Goal: Task Accomplishment & Management: Complete application form

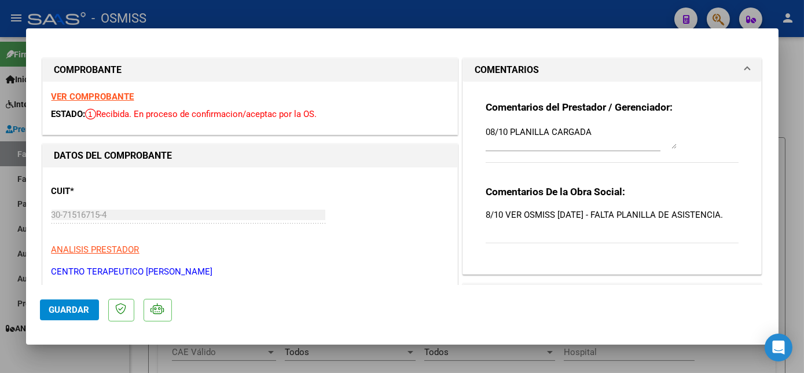
scroll to position [454, 0]
click at [67, 308] on span "Guardar" at bounding box center [69, 309] width 41 height 10
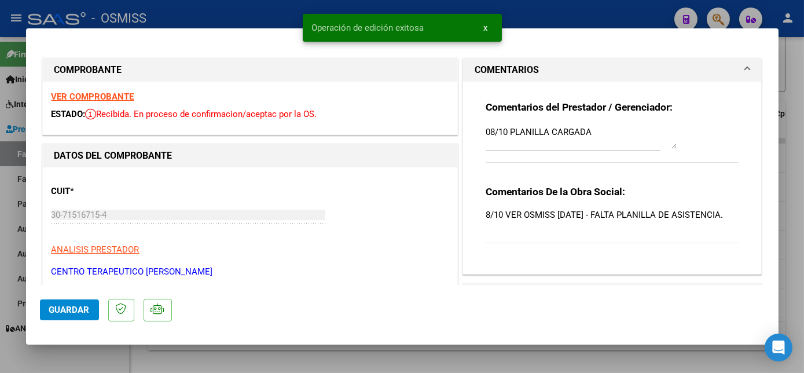
click at [105, 354] on div at bounding box center [402, 186] width 804 height 373
type input "$ 0,00"
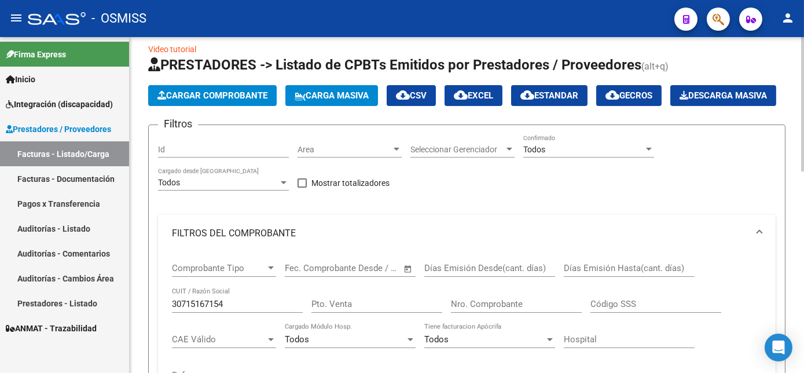
scroll to position [15, 0]
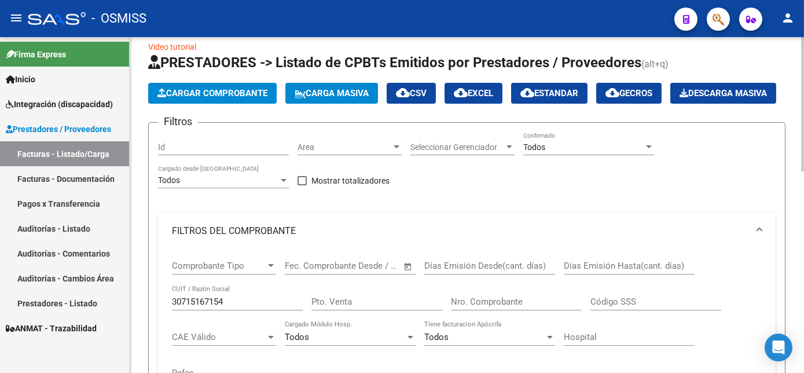
click at [344, 95] on span "Carga Masiva" at bounding box center [332, 93] width 74 height 10
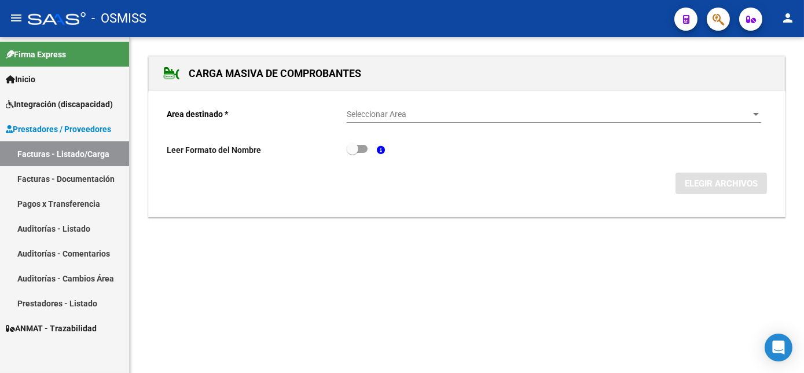
click at [379, 116] on span "Seleccionar Area" at bounding box center [549, 114] width 404 height 10
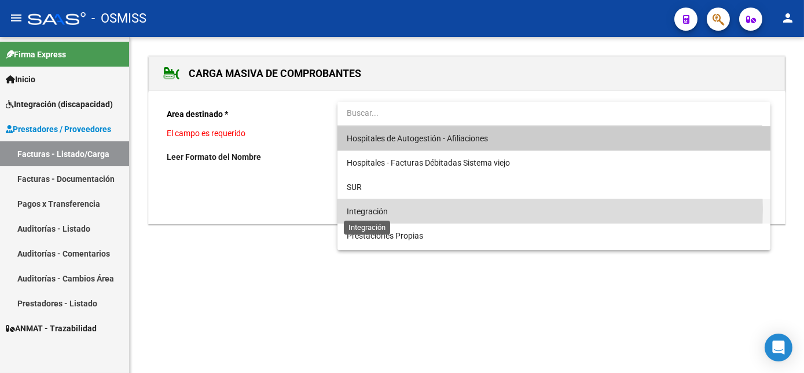
click at [367, 209] on span "Integración" at bounding box center [367, 211] width 41 height 9
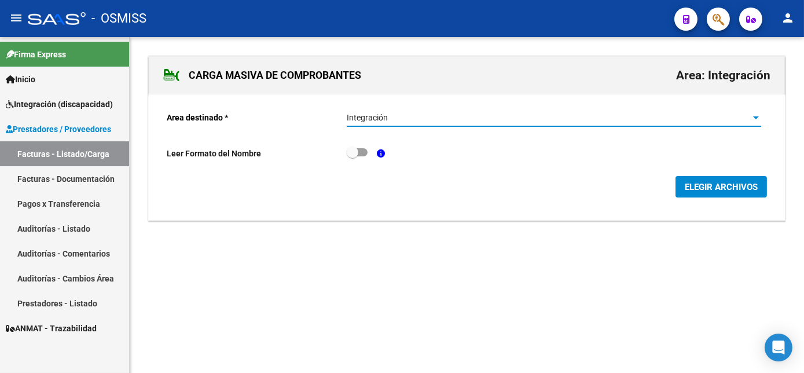
click at [704, 188] on span "ELEGIR ARCHIVOS" at bounding box center [721, 187] width 73 height 10
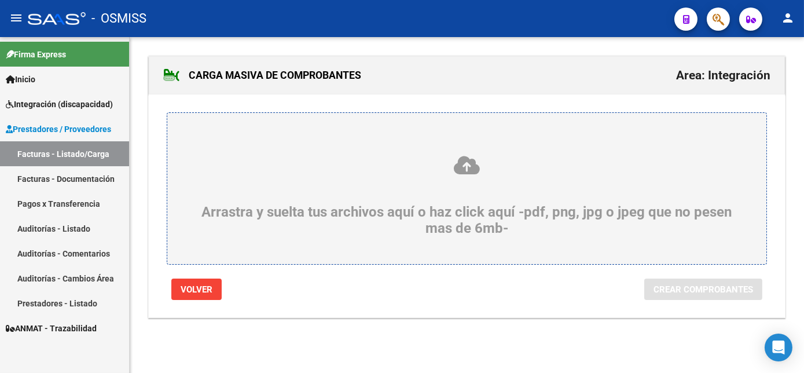
click at [491, 213] on div "Arrastra y suelta tus archivos aquí o haz click aquí -pdf, png, jpg o jpeg que …" at bounding box center [466, 196] width 543 height 82
click at [0, 0] on input "Arrastra y suelta tus archivos aquí o haz click aquí -pdf, png, jpg o jpeg que …" at bounding box center [0, 0] width 0 height 0
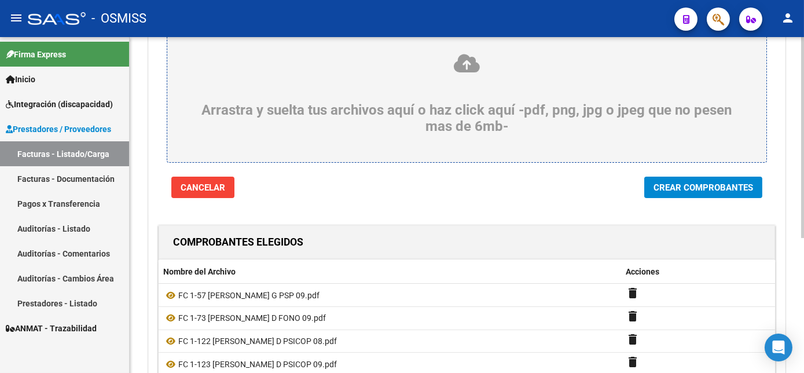
scroll to position [91, 0]
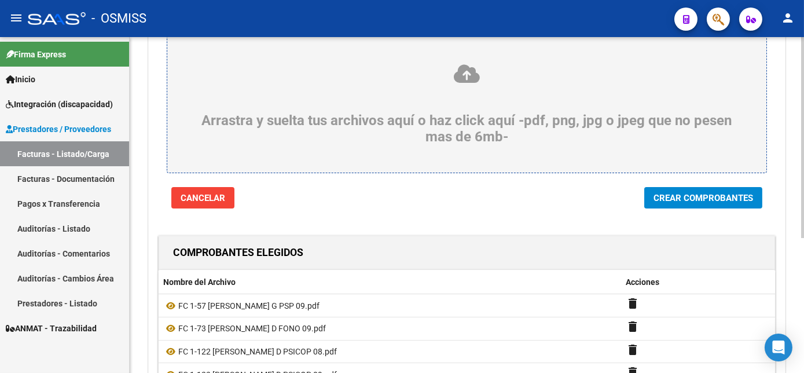
click at [803, 220] on html "menu - OSMISS person Firma Express Inicio Instructivos Contacto OS Integración …" at bounding box center [402, 186] width 804 height 373
click at [685, 193] on span "Crear Comprobantes" at bounding box center [703, 198] width 100 height 10
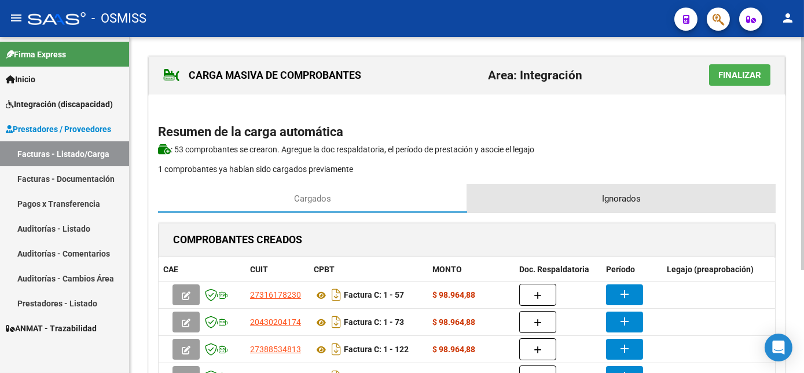
click at [619, 195] on span "Ignorados" at bounding box center [621, 198] width 39 height 13
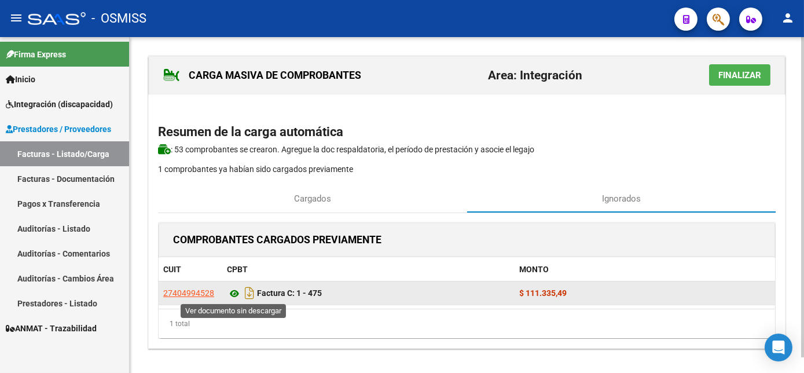
click at [233, 292] on icon at bounding box center [234, 293] width 15 height 14
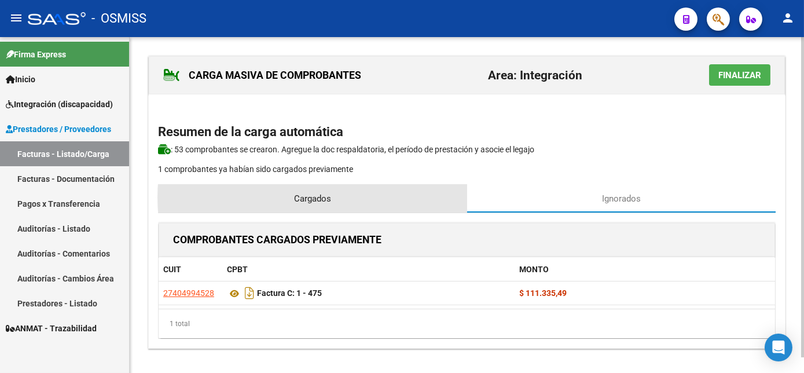
click at [350, 197] on div "Cargados" at bounding box center [312, 199] width 309 height 28
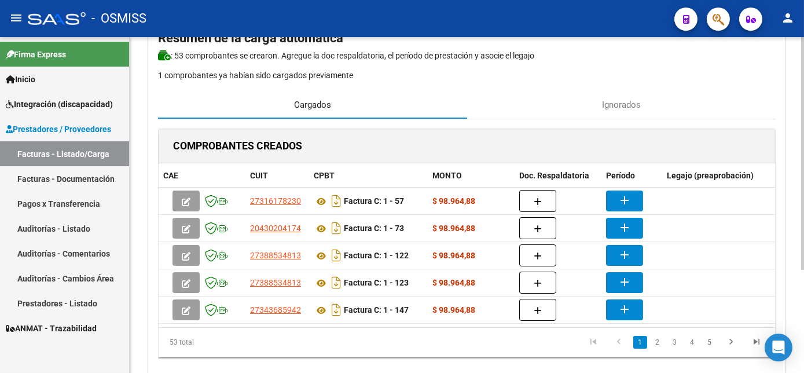
click at [803, 201] on html "menu - OSMISS person Firma Express Inicio Instructivos Contacto OS Integración …" at bounding box center [402, 186] width 804 height 373
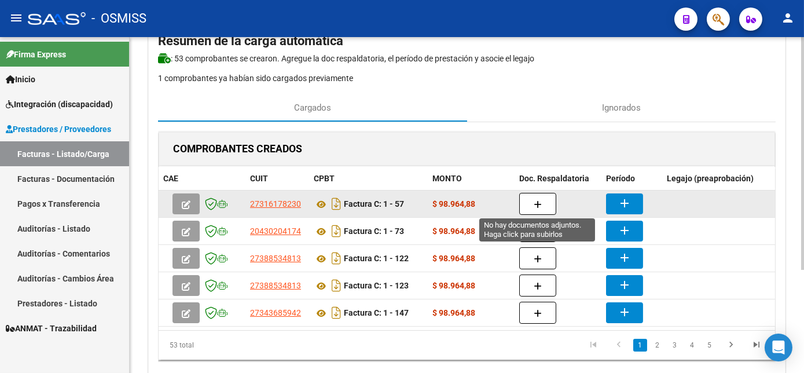
click at [543, 203] on button "button" at bounding box center [537, 204] width 37 height 22
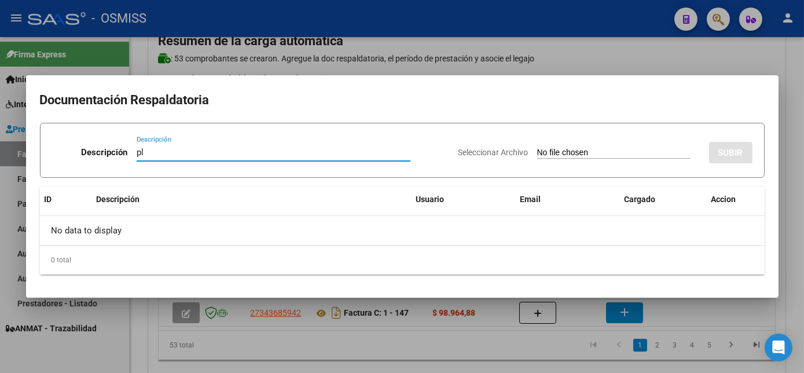
type input "pl"
click at [537, 148] on input "Seleccionar Archivo" at bounding box center [613, 153] width 153 height 11
type input "C:\fakepath\PL 1-57 [PERSON_NAME] G PSP 09.pdf"
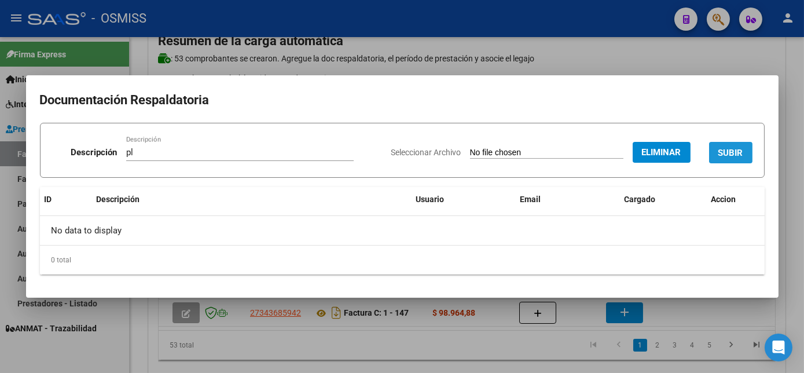
click at [725, 147] on span "SUBIR" at bounding box center [730, 152] width 25 height 10
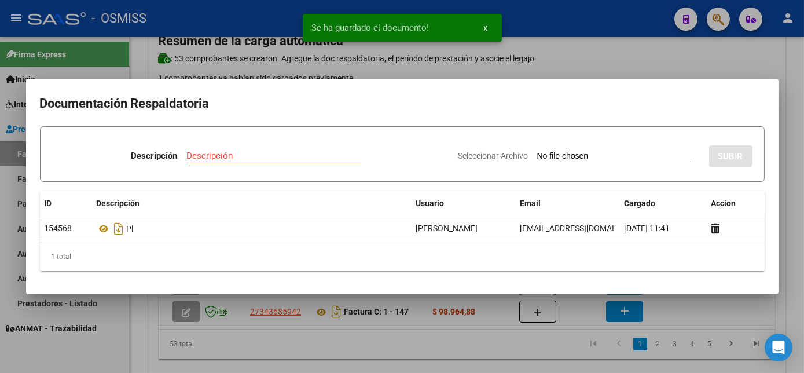
click at [531, 343] on div at bounding box center [402, 186] width 804 height 373
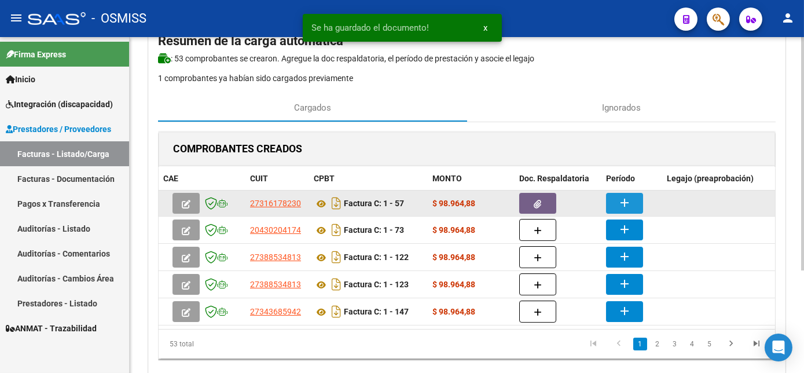
click at [628, 200] on mat-icon "add" at bounding box center [624, 203] width 14 height 14
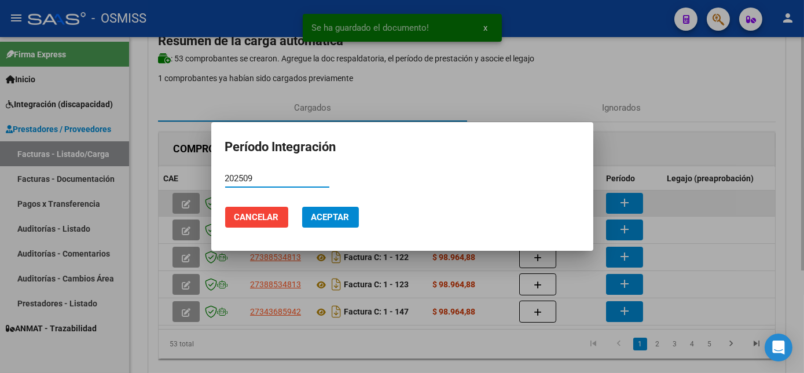
type input "202509"
click at [302, 207] on button "Aceptar" at bounding box center [330, 217] width 57 height 21
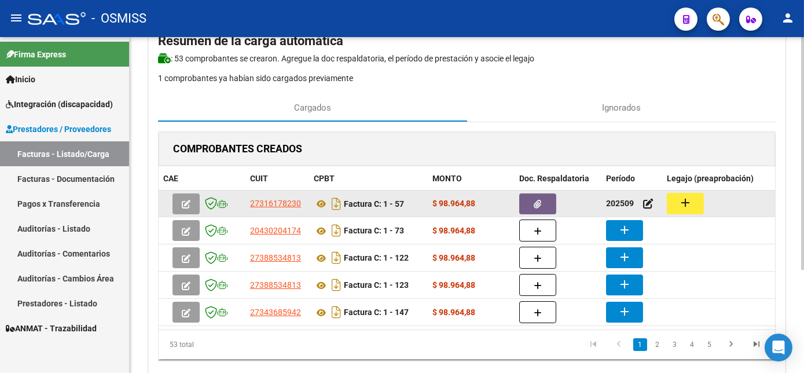
click at [696, 196] on button "add" at bounding box center [685, 203] width 37 height 21
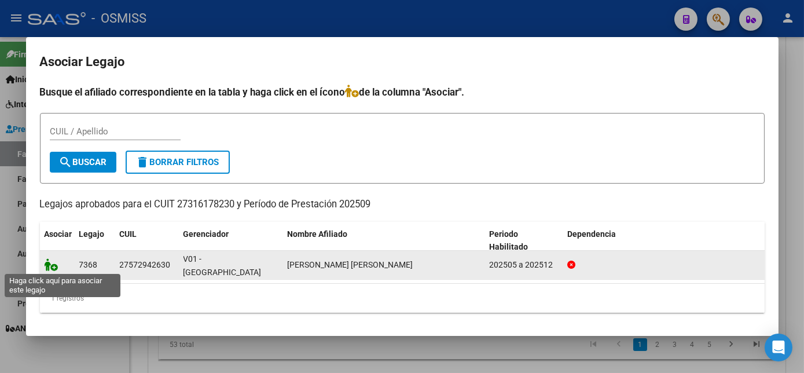
click at [49, 266] on icon at bounding box center [52, 264] width 14 height 13
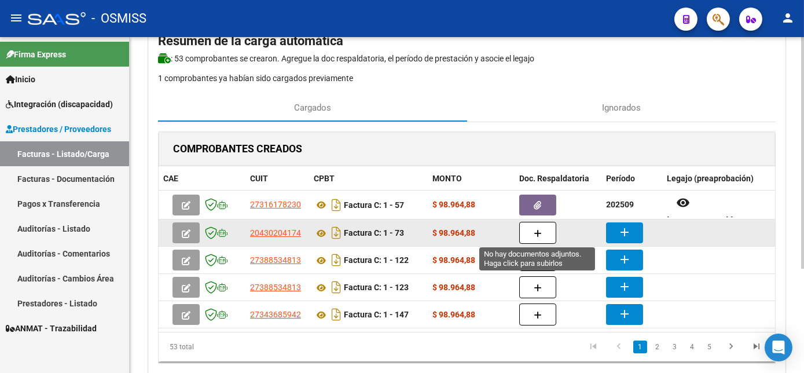
click at [534, 234] on icon "button" at bounding box center [538, 233] width 8 height 9
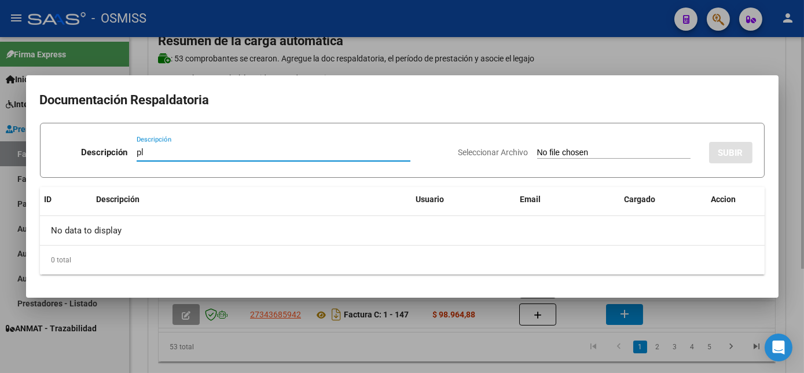
type input "pl"
click at [537, 148] on input "Seleccionar Archivo" at bounding box center [613, 153] width 153 height 11
type input "C:\fakepath\PL 1-73 [PERSON_NAME] D FONO 09.pdf"
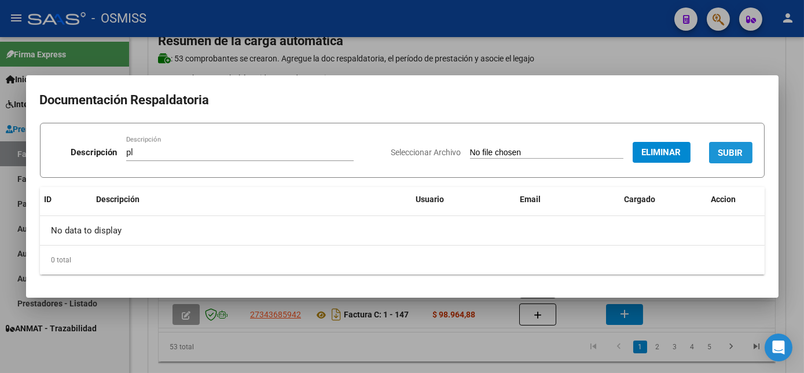
click at [727, 148] on span "SUBIR" at bounding box center [730, 153] width 25 height 10
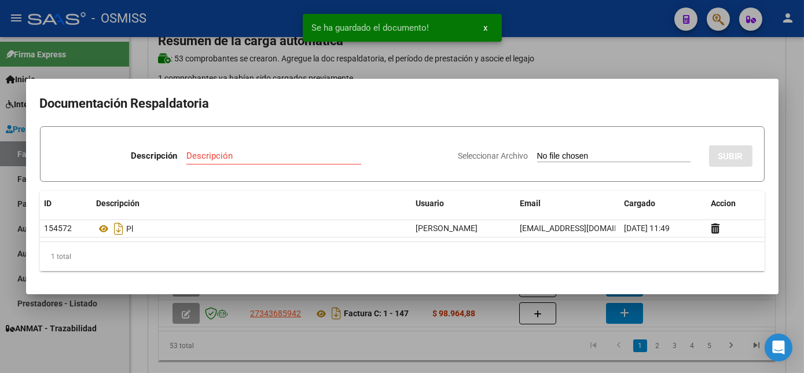
click at [444, 346] on div at bounding box center [402, 186] width 804 height 373
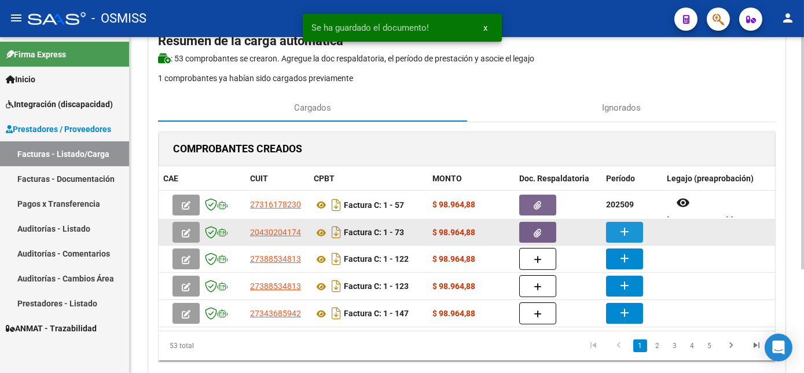
click at [613, 227] on button "add" at bounding box center [624, 232] width 37 height 21
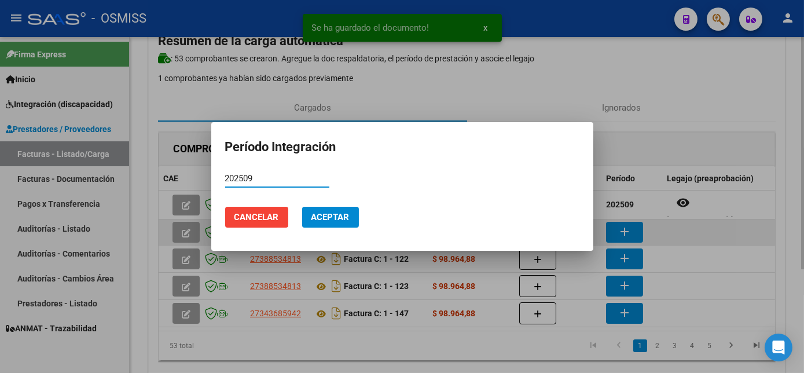
type input "202509"
click at [302, 207] on button "Aceptar" at bounding box center [330, 217] width 57 height 21
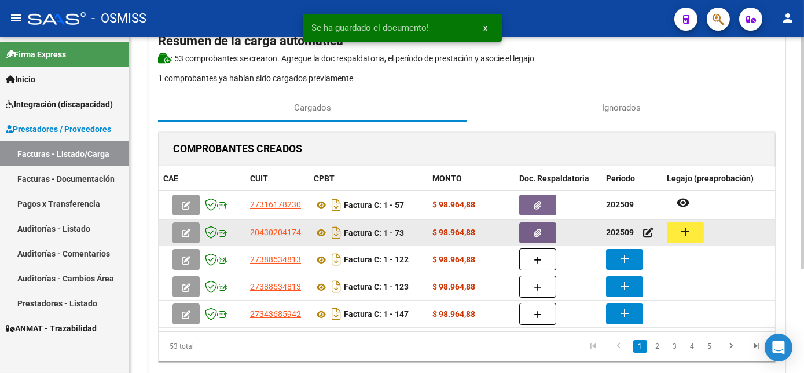
click at [691, 225] on mat-icon "add" at bounding box center [685, 232] width 14 height 14
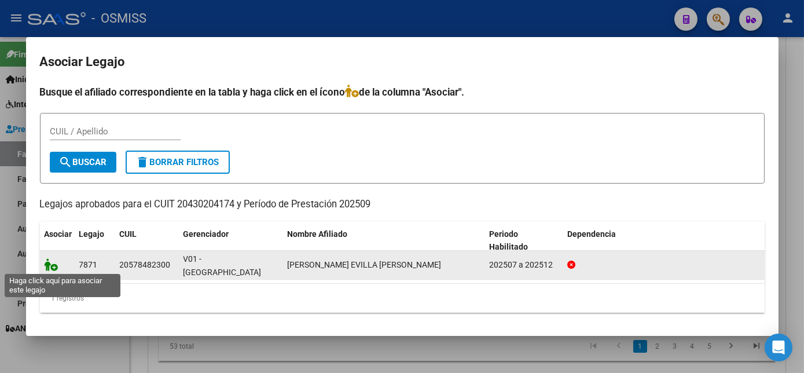
click at [52, 263] on icon at bounding box center [52, 264] width 14 height 13
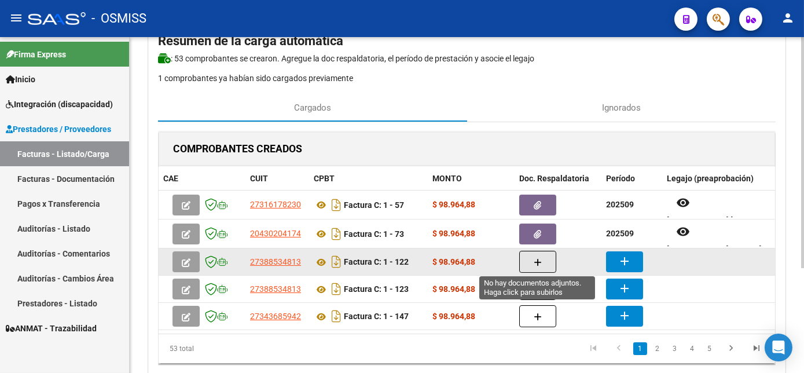
click at [532, 259] on button "button" at bounding box center [537, 262] width 37 height 22
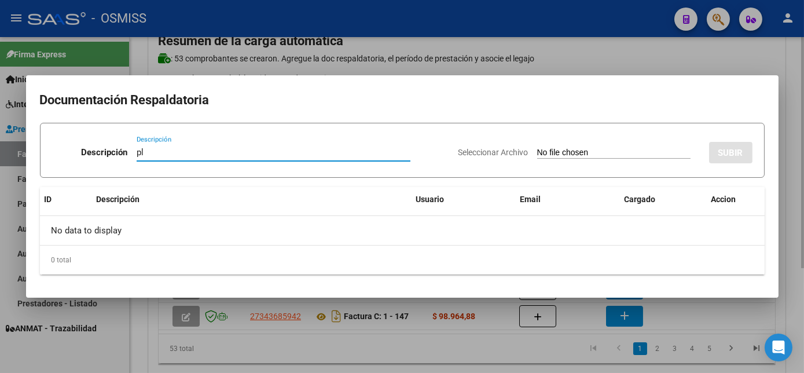
type input "pl"
click at [537, 148] on input "Seleccionar Archivo" at bounding box center [613, 153] width 153 height 11
type input "C:\fakepath\PL 1-122 [PERSON_NAME] D PSICOP 08.jpeg"
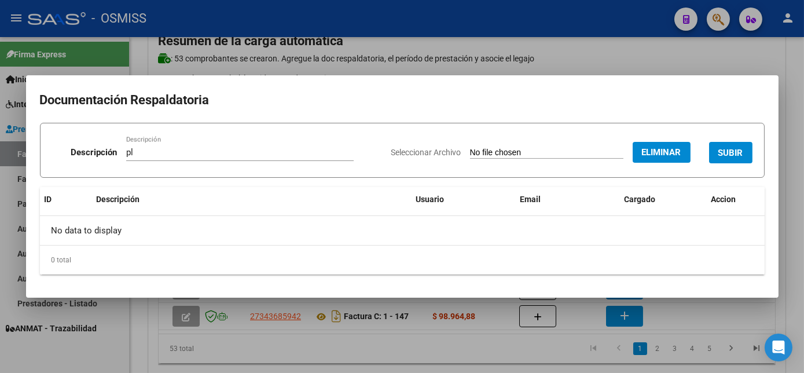
click at [727, 148] on span "SUBIR" at bounding box center [730, 153] width 25 height 10
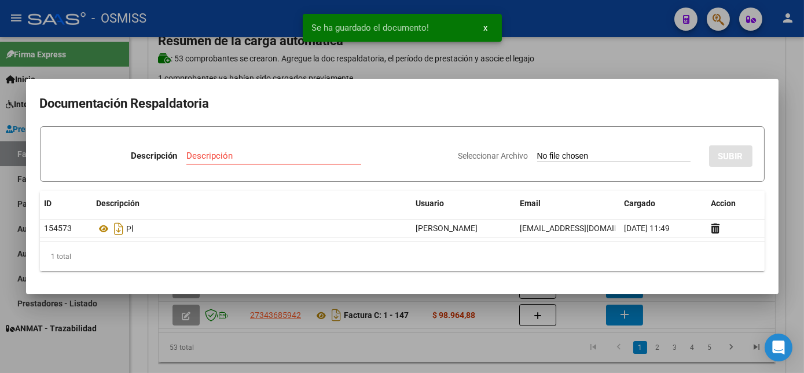
click at [503, 347] on div at bounding box center [402, 186] width 804 height 373
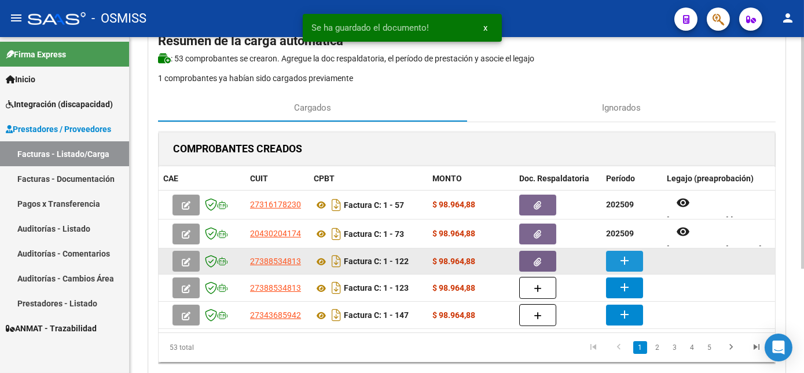
click at [619, 263] on mat-icon "add" at bounding box center [624, 260] width 14 height 14
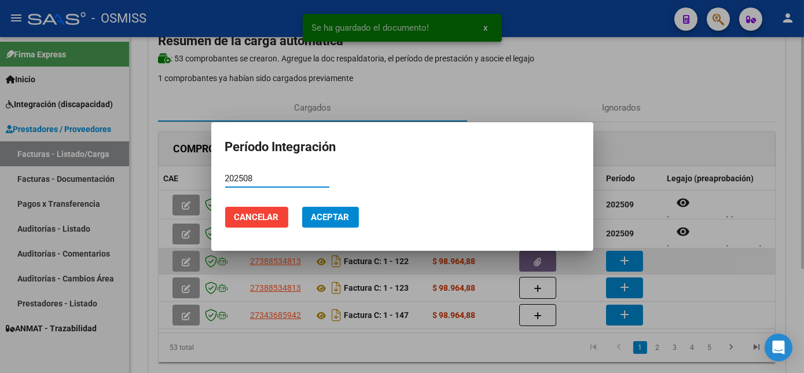
type input "202508"
click at [302, 207] on button "Aceptar" at bounding box center [330, 217] width 57 height 21
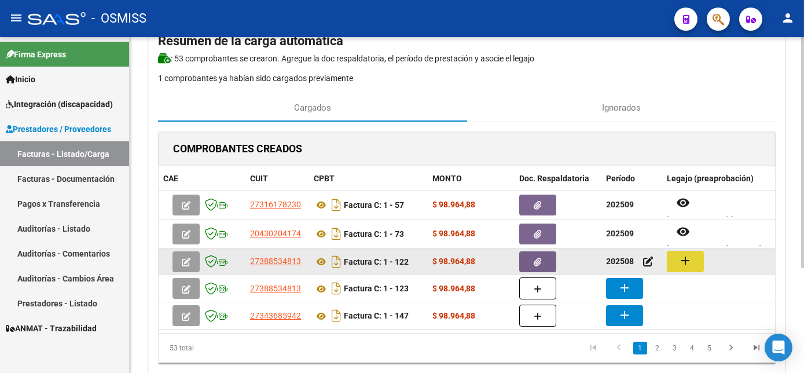
click at [690, 260] on mat-icon "add" at bounding box center [685, 260] width 14 height 14
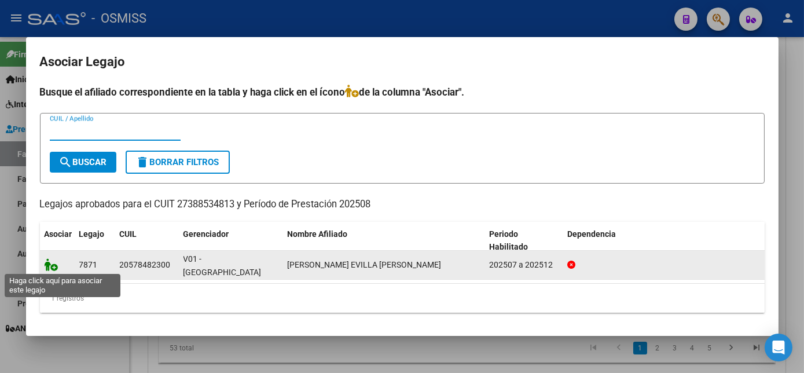
click at [49, 264] on icon at bounding box center [52, 264] width 14 height 13
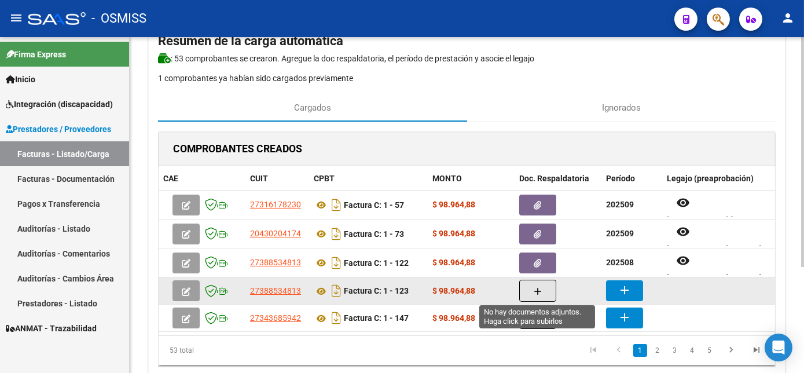
click at [529, 288] on button "button" at bounding box center [537, 290] width 37 height 22
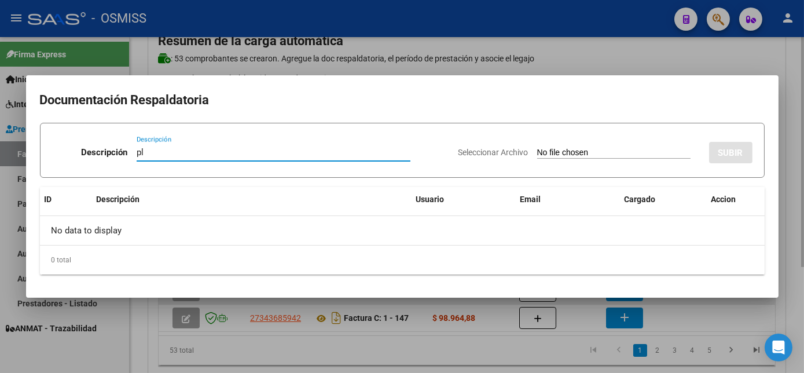
type input "pl"
click at [537, 148] on input "Seleccionar Archivo" at bounding box center [613, 153] width 153 height 11
type input "C:\fakepath\PL 1-123 [PERSON_NAME] D PSICOP 09.jpeg"
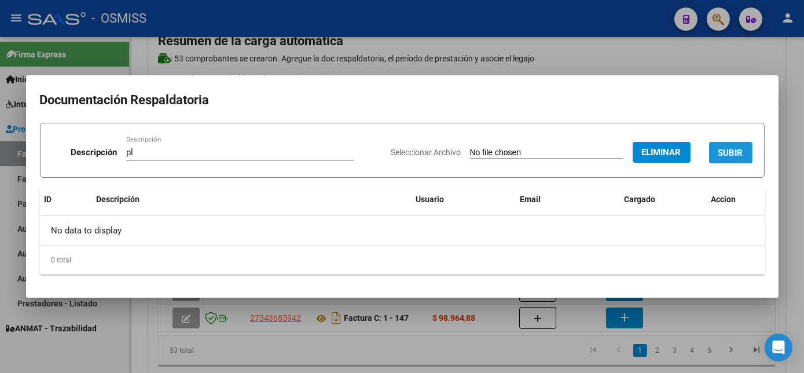
click at [734, 149] on span "SUBIR" at bounding box center [730, 153] width 25 height 10
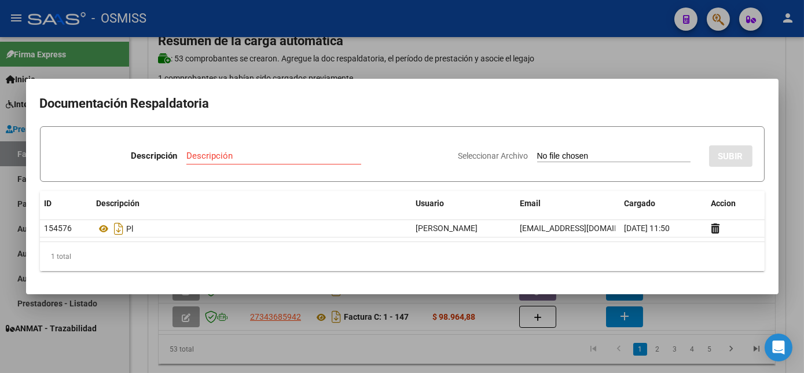
click at [471, 351] on div at bounding box center [402, 186] width 804 height 373
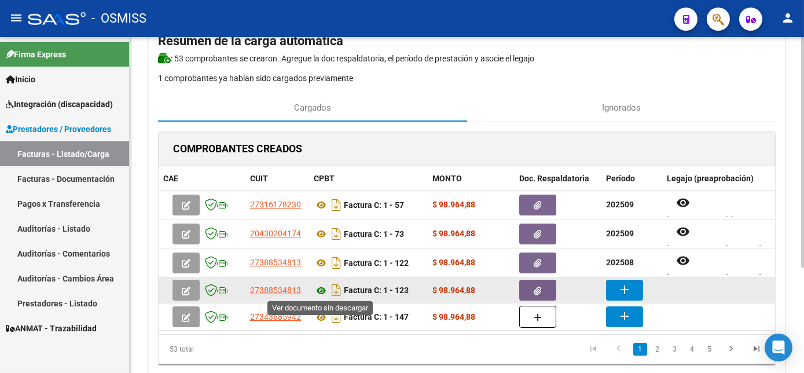
click at [321, 289] on icon at bounding box center [321, 291] width 15 height 14
click at [620, 290] on mat-icon "add" at bounding box center [624, 289] width 14 height 14
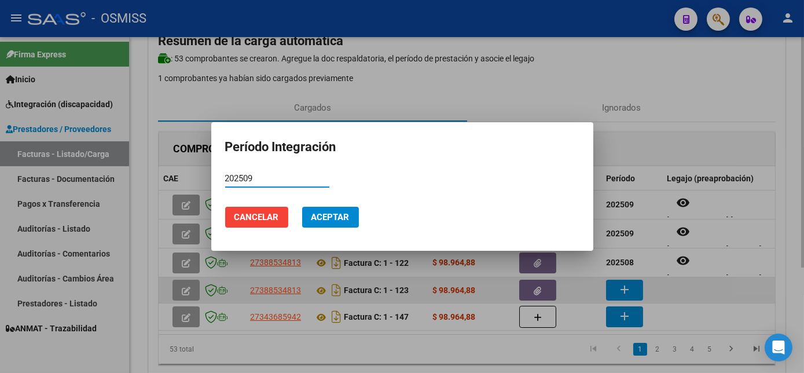
type input "202509"
click at [302, 207] on button "Aceptar" at bounding box center [330, 217] width 57 height 21
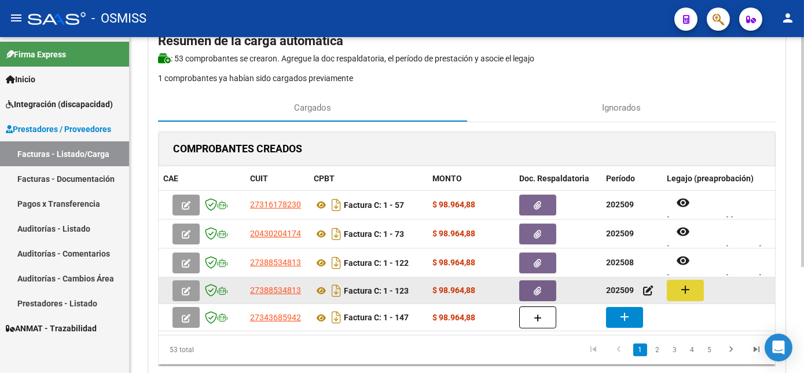
click at [686, 290] on mat-icon "add" at bounding box center [685, 289] width 14 height 14
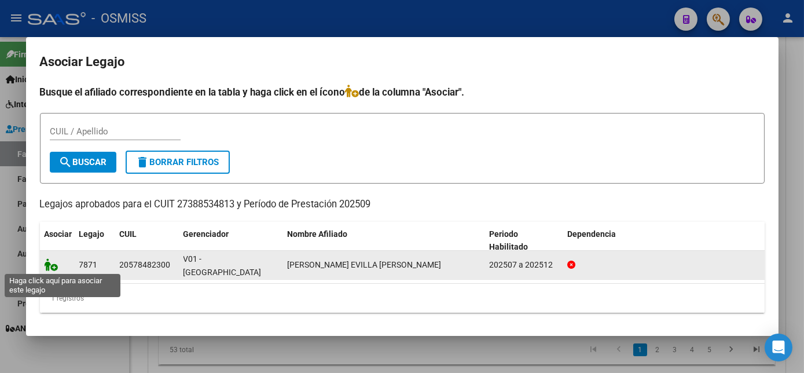
click at [51, 264] on icon at bounding box center [52, 264] width 14 height 13
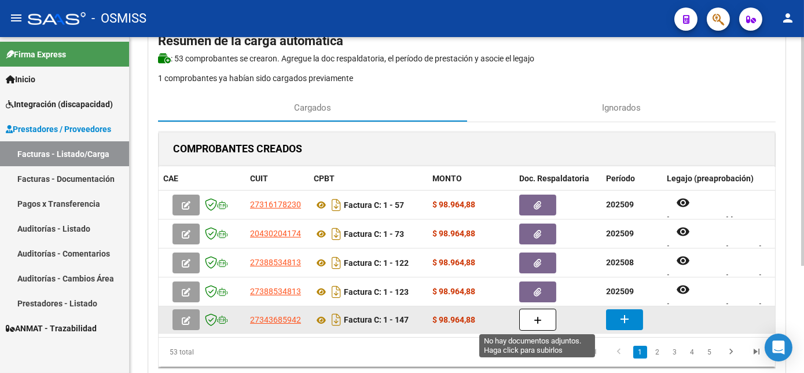
click at [536, 323] on icon "button" at bounding box center [538, 320] width 8 height 9
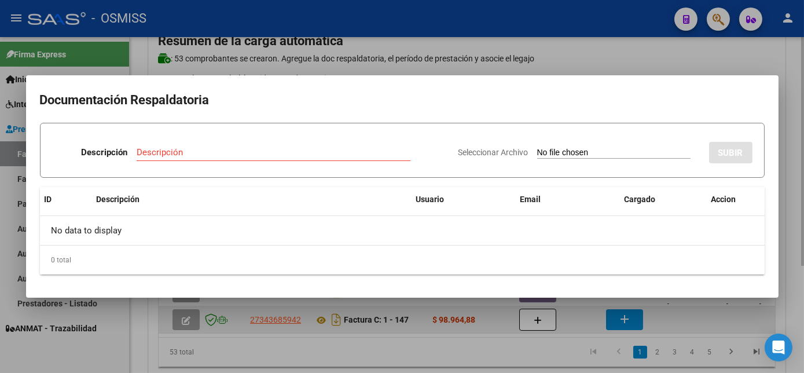
click at [536, 323] on div at bounding box center [402, 186] width 804 height 373
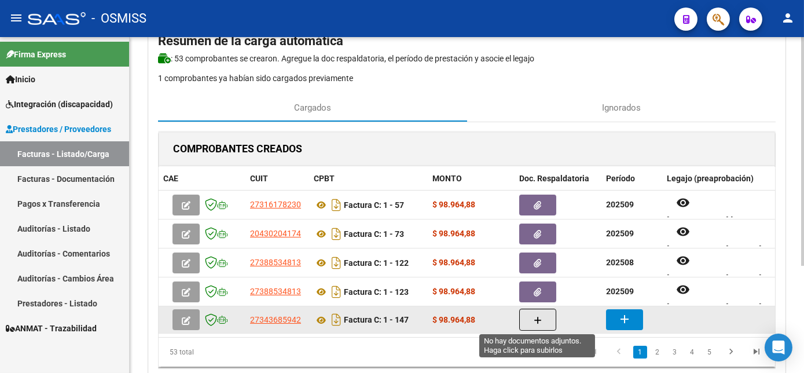
click at [534, 322] on icon "button" at bounding box center [538, 320] width 8 height 9
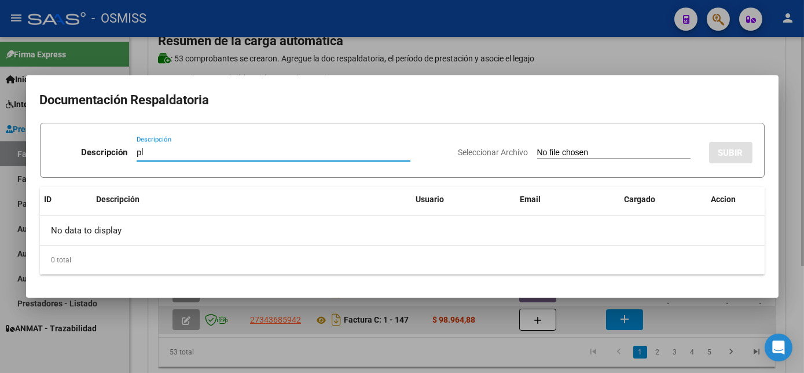
type input "pl"
click at [537, 148] on input "Seleccionar Archivo" at bounding box center [613, 153] width 153 height 11
type input "C:\fakepath\PL 1-147 [PERSON_NAME] C TO 09.pdf"
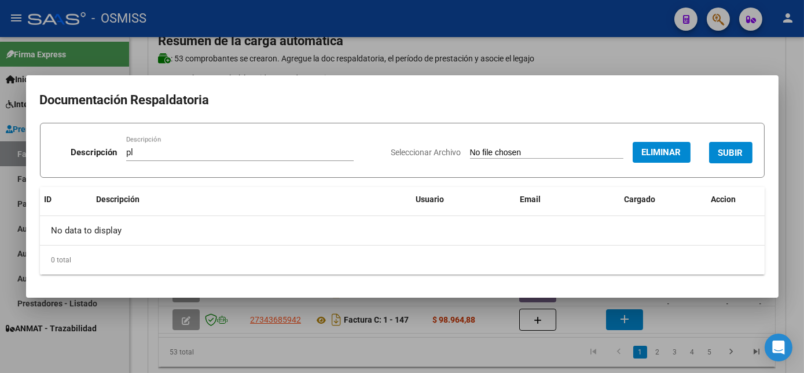
click at [736, 153] on span "SUBIR" at bounding box center [730, 153] width 25 height 10
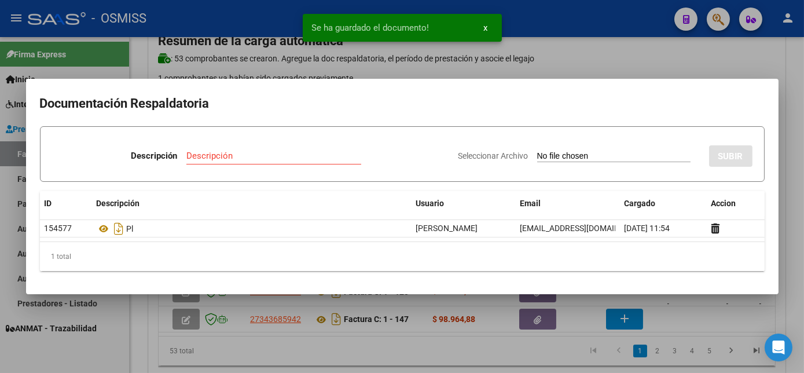
click at [661, 315] on div at bounding box center [402, 186] width 804 height 373
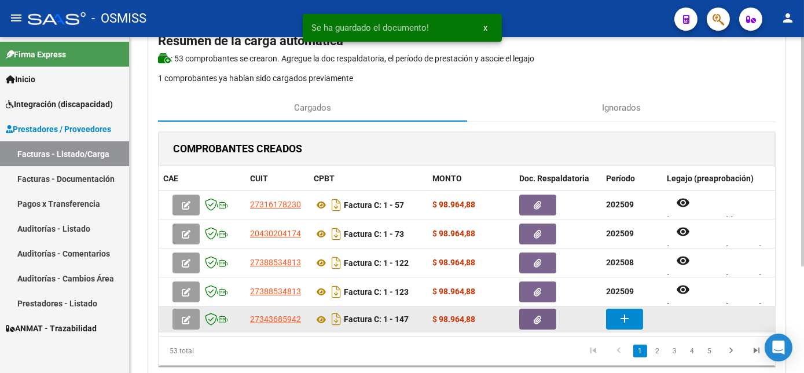
click at [625, 306] on datatable-body-cell "add" at bounding box center [631, 318] width 61 height 25
click at [623, 318] on mat-icon "add" at bounding box center [624, 318] width 14 height 14
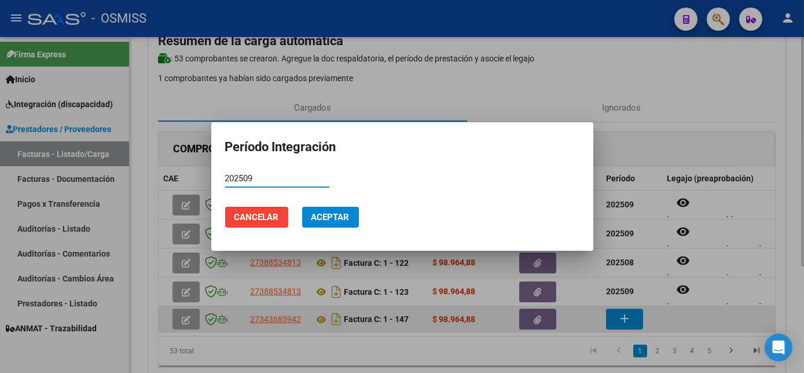
type input "202509"
click at [302, 207] on button "Aceptar" at bounding box center [330, 217] width 57 height 21
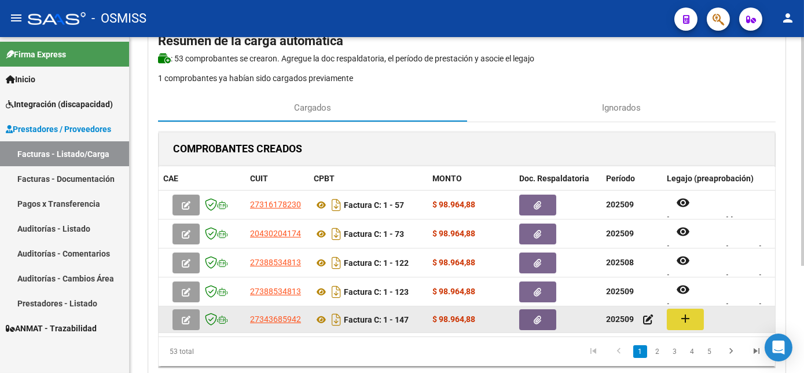
click at [674, 315] on button "add" at bounding box center [685, 318] width 37 height 21
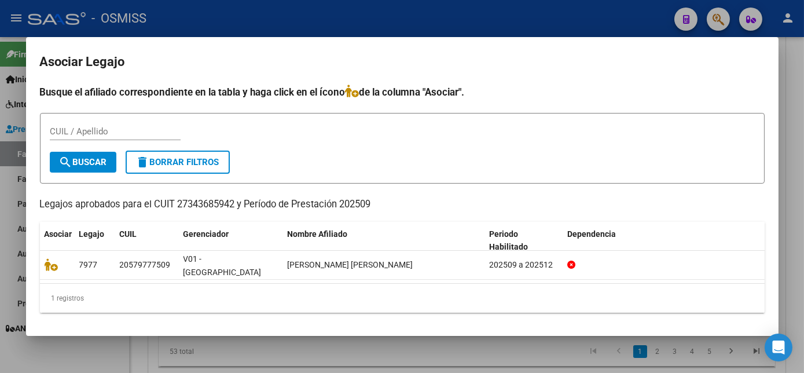
click at [469, 354] on div at bounding box center [402, 186] width 804 height 373
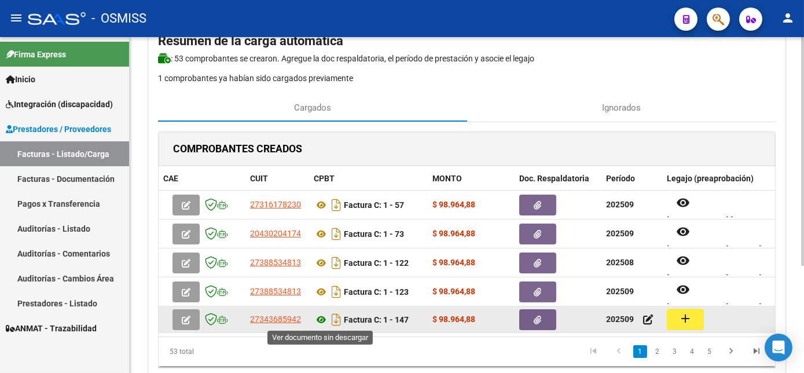
click at [318, 315] on icon at bounding box center [321, 319] width 15 height 14
click at [318, 319] on icon at bounding box center [321, 319] width 15 height 14
click at [679, 318] on mat-icon "add" at bounding box center [685, 318] width 14 height 14
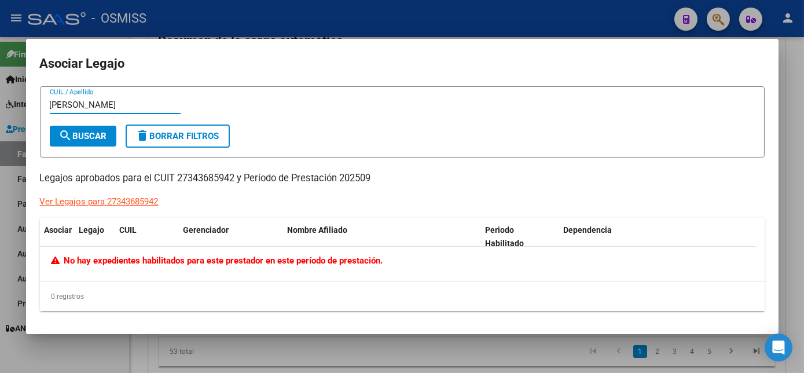
type input "[PERSON_NAME]"
click at [188, 176] on p "Legajos aprobados para el CUIT 27343685942 y Período de Prestación 202509" at bounding box center [402, 178] width 724 height 14
click at [120, 363] on div at bounding box center [402, 186] width 804 height 373
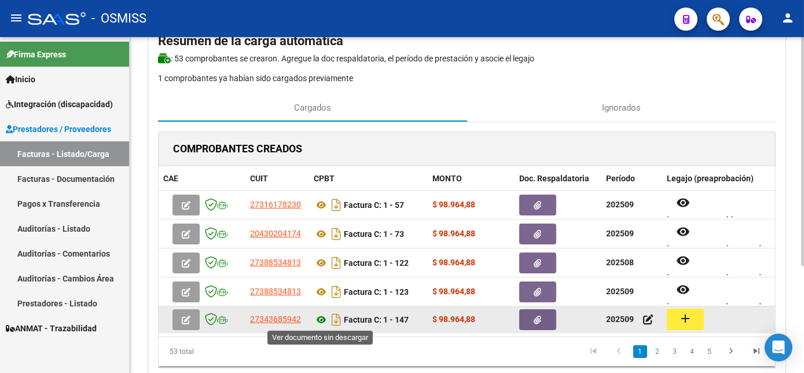
click at [320, 319] on icon at bounding box center [321, 319] width 15 height 14
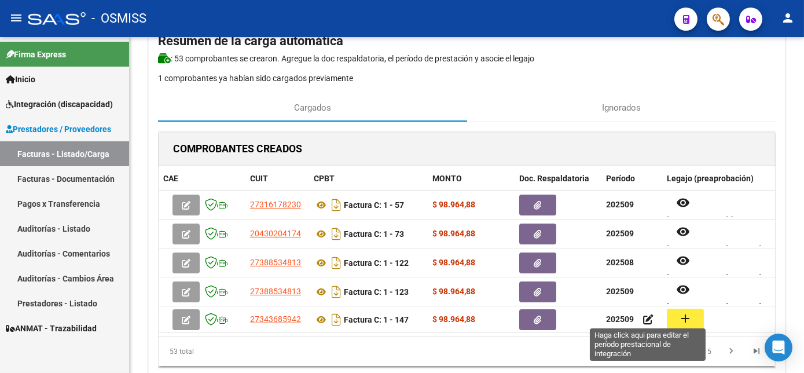
click at [648, 320] on icon at bounding box center [648, 319] width 10 height 11
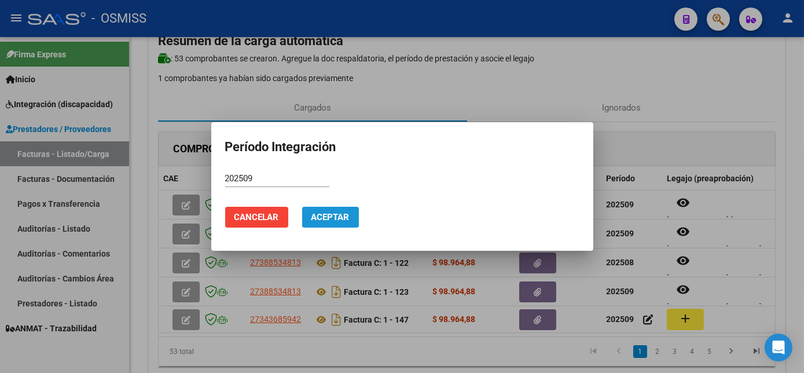
click at [343, 215] on span "Aceptar" at bounding box center [330, 217] width 38 height 10
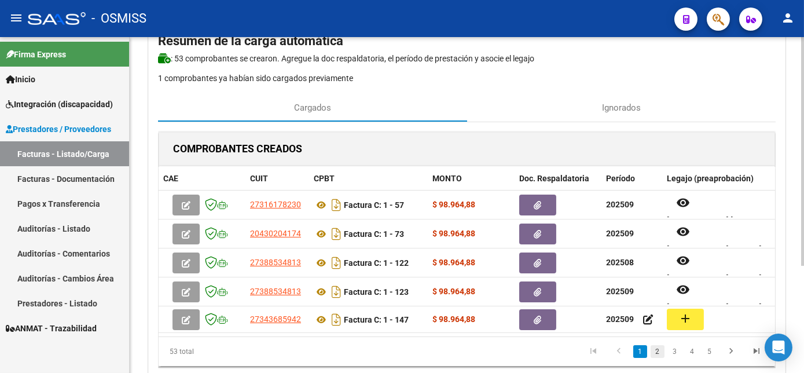
click at [660, 358] on link "2" at bounding box center [657, 351] width 14 height 13
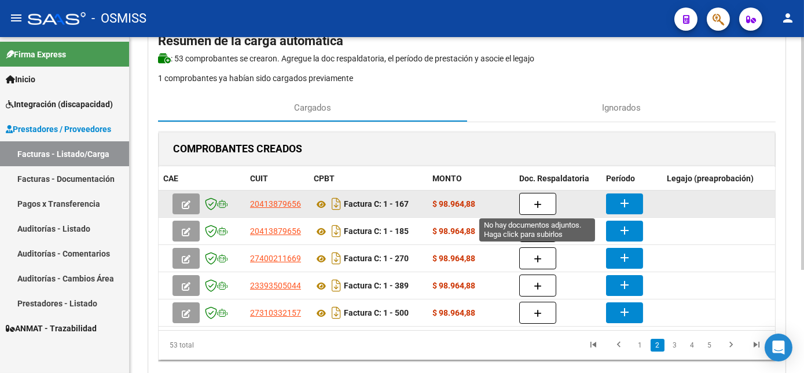
click at [539, 206] on icon "button" at bounding box center [538, 204] width 8 height 9
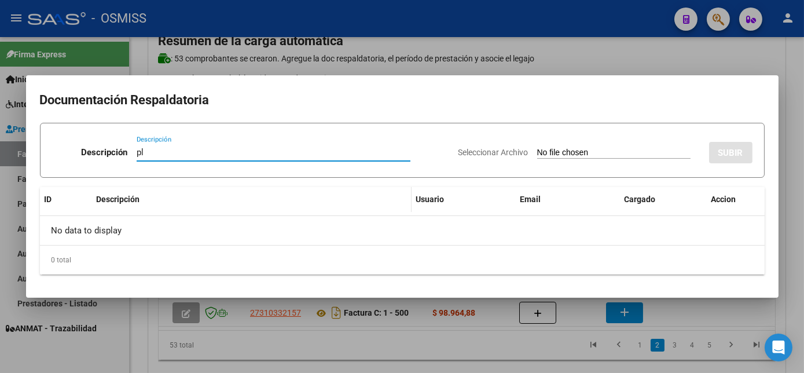
type input "pl"
click at [537, 148] on input "Seleccionar Archivo" at bounding box center [613, 153] width 153 height 11
type input "C:\fakepath\PL 1-167 [PERSON_NAME] G PSICOL 07.pdf"
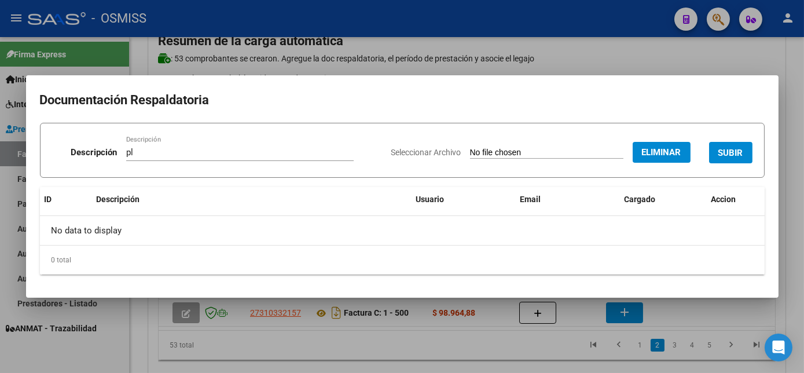
click at [494, 343] on div at bounding box center [402, 186] width 804 height 373
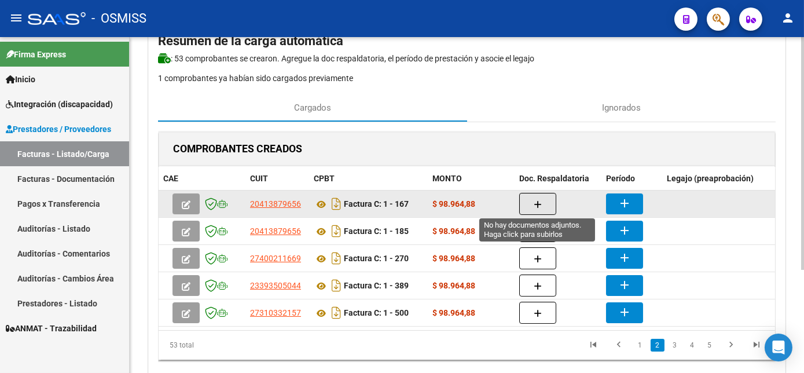
click at [536, 204] on icon "button" at bounding box center [538, 204] width 8 height 9
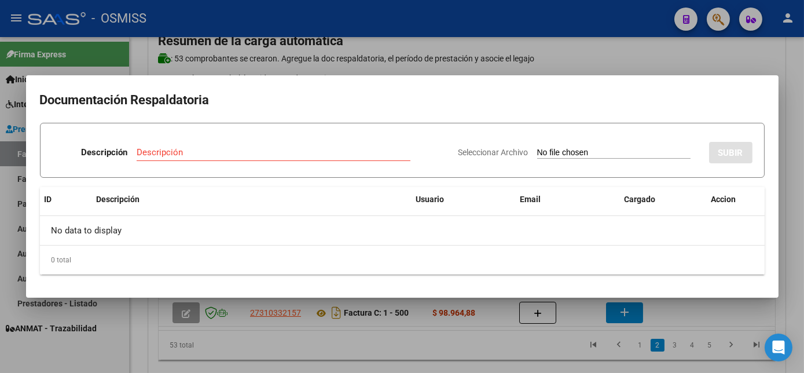
click at [446, 344] on div at bounding box center [402, 186] width 804 height 373
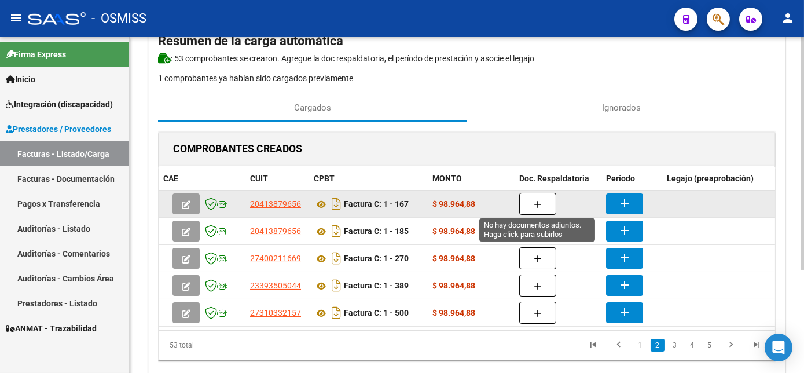
click at [537, 200] on icon "button" at bounding box center [538, 204] width 8 height 9
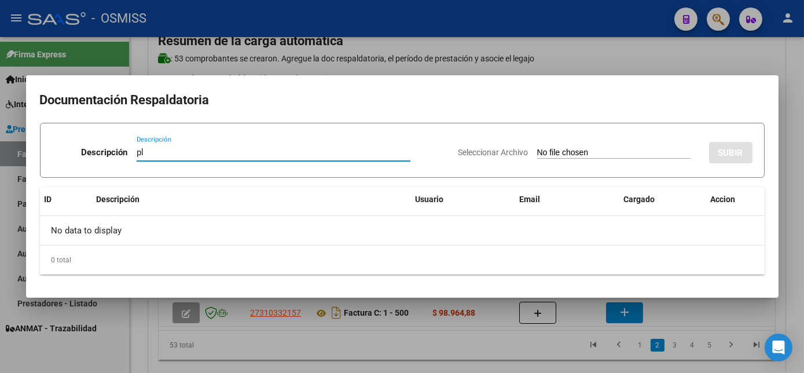
type input "pl"
click at [537, 148] on input "Seleccionar Archivo" at bounding box center [613, 153] width 153 height 11
type input "C:\fakepath\PL 1-167 [PERSON_NAME] G PSICOL 07.pdf"
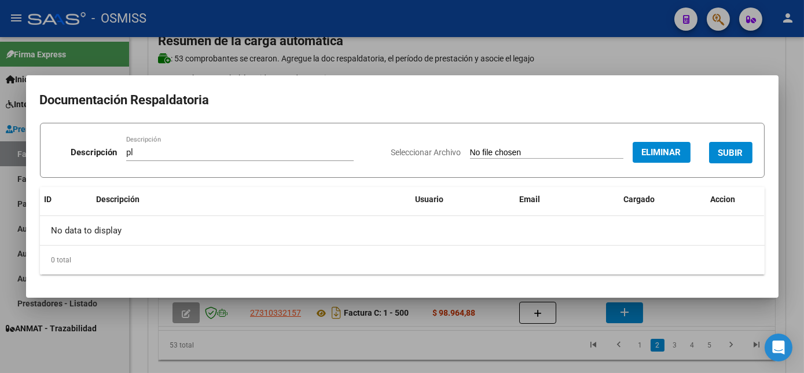
click at [739, 150] on span "SUBIR" at bounding box center [730, 153] width 25 height 10
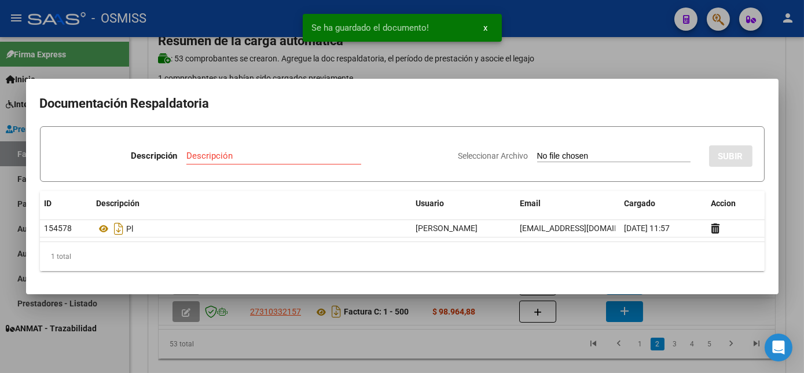
click at [487, 346] on div at bounding box center [402, 186] width 804 height 373
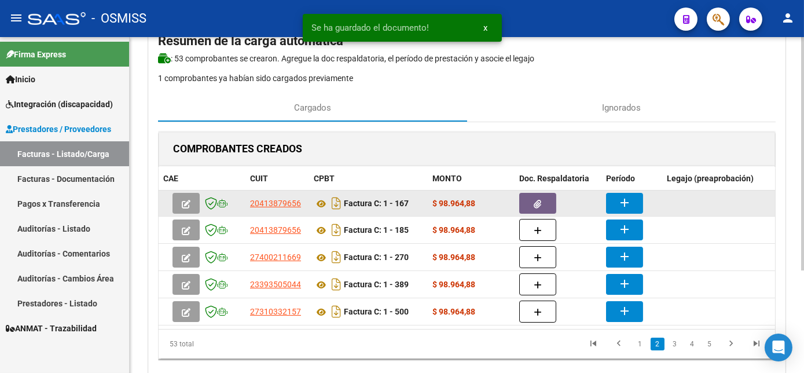
click at [618, 201] on mat-icon "add" at bounding box center [624, 203] width 14 height 14
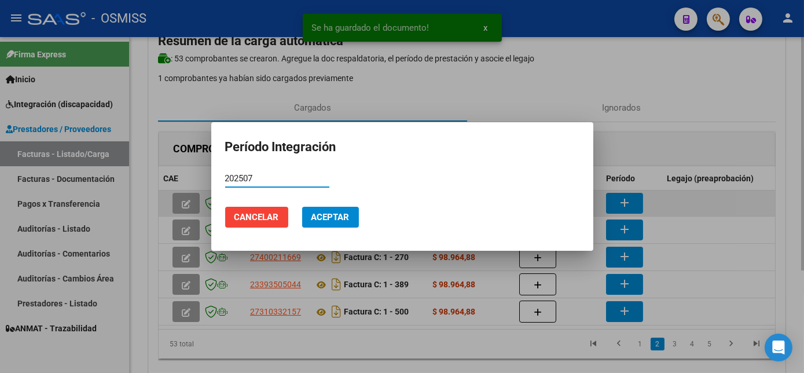
type input "202507"
click at [302, 207] on button "Aceptar" at bounding box center [330, 217] width 57 height 21
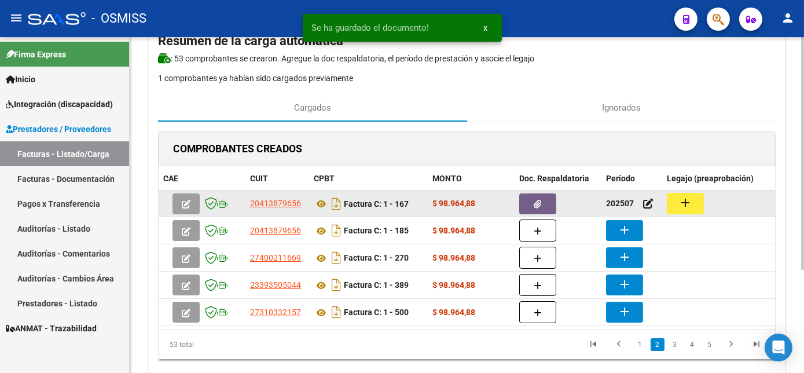
click at [690, 202] on mat-icon "add" at bounding box center [685, 203] width 14 height 14
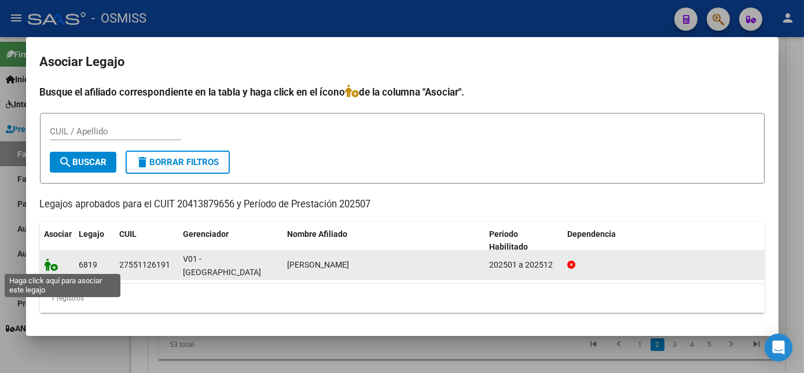
click at [47, 262] on icon at bounding box center [52, 264] width 14 height 13
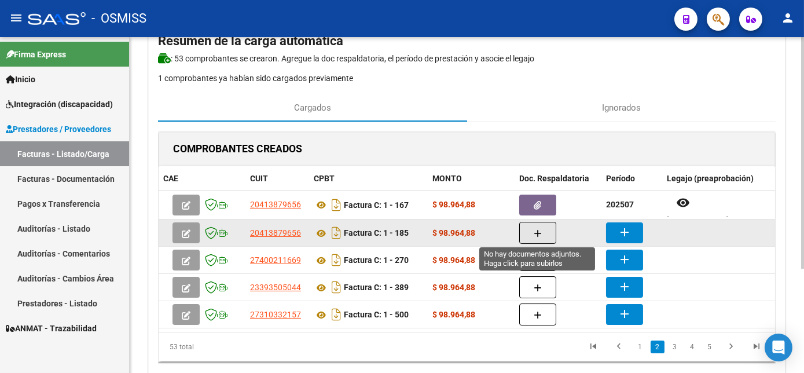
click at [543, 236] on button "button" at bounding box center [537, 233] width 37 height 22
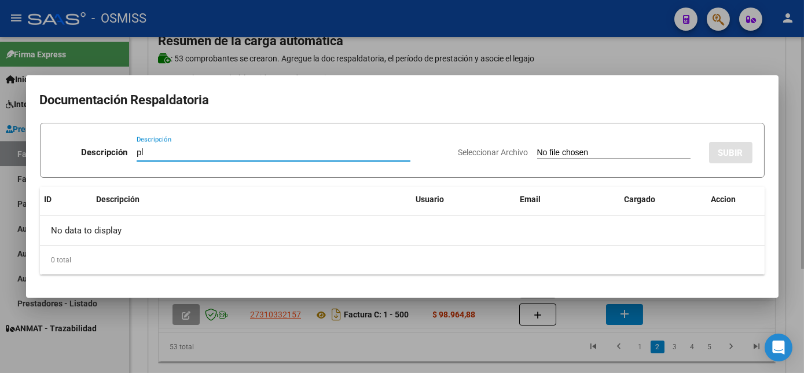
type input "pl"
click at [537, 148] on input "Seleccionar Archivo" at bounding box center [613, 153] width 153 height 11
type input "C:\fakepath\PL 1-185 [PERSON_NAME] G PSICOL 09.pdf"
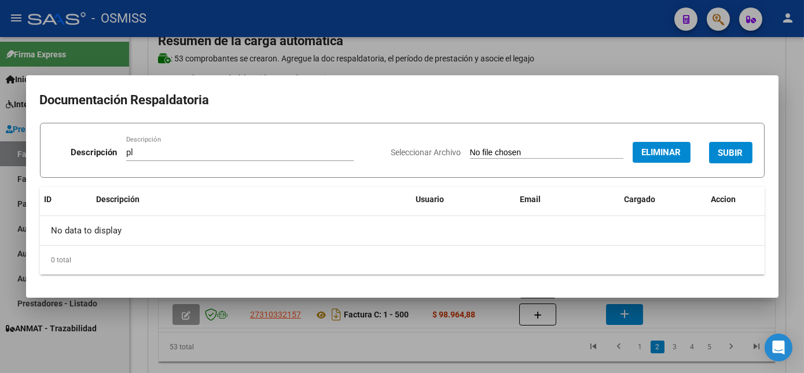
click at [736, 153] on span "SUBIR" at bounding box center [730, 153] width 25 height 10
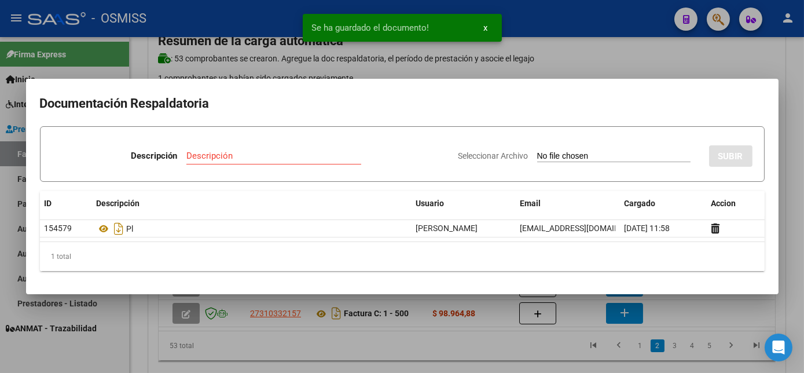
click at [485, 356] on div at bounding box center [402, 186] width 804 height 373
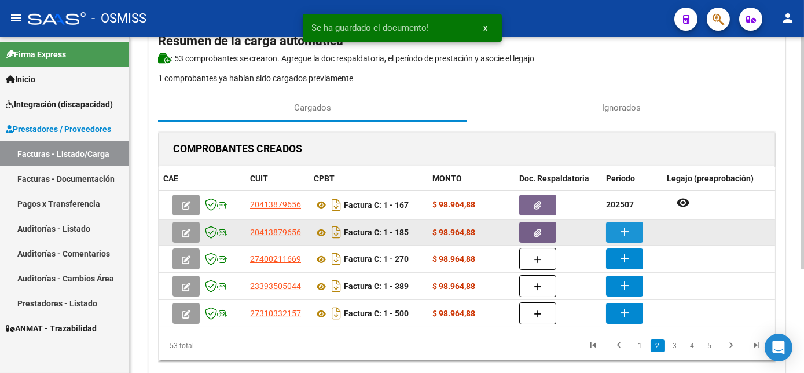
click at [624, 233] on mat-icon "add" at bounding box center [624, 232] width 14 height 14
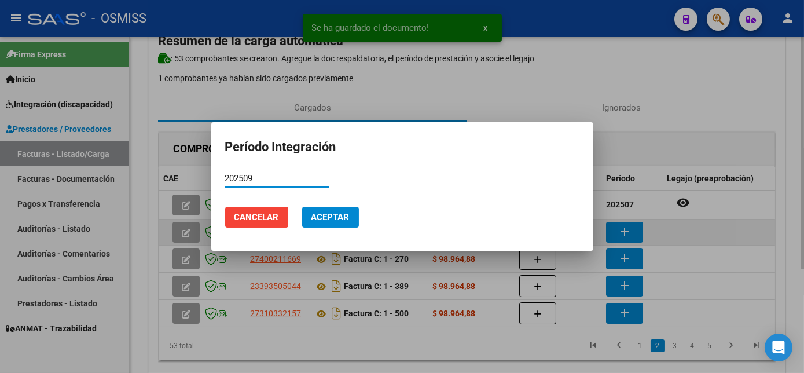
type input "202509"
click at [302, 207] on button "Aceptar" at bounding box center [330, 217] width 57 height 21
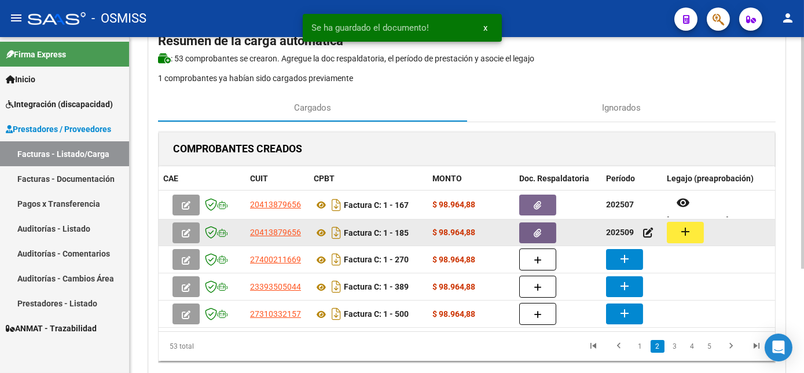
click at [694, 236] on button "add" at bounding box center [685, 232] width 37 height 21
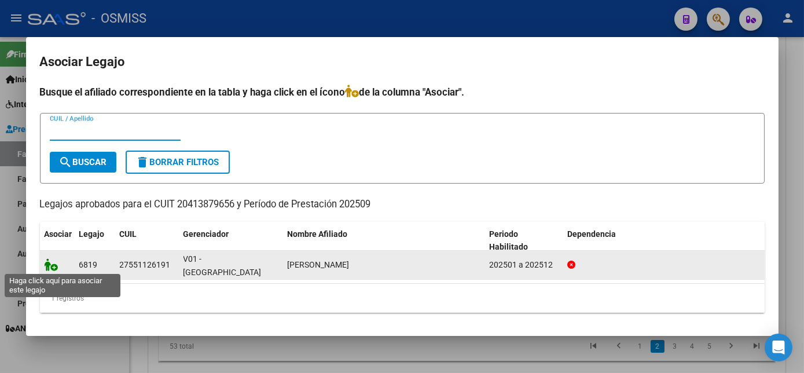
click at [52, 266] on icon at bounding box center [52, 264] width 14 height 13
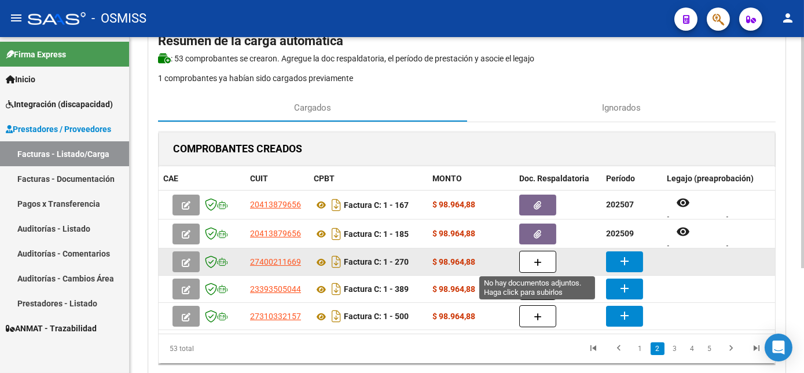
click at [531, 261] on button "button" at bounding box center [537, 262] width 37 height 22
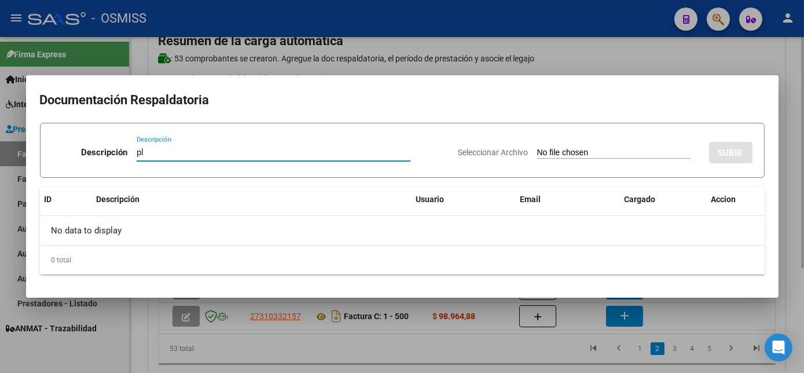
type input "pl"
click at [537, 148] on input "Seleccionar Archivo" at bounding box center [613, 153] width 153 height 11
type input "C:\fakepath\PL 1-270 [PERSON_NAME] V PSP 09.pdf"
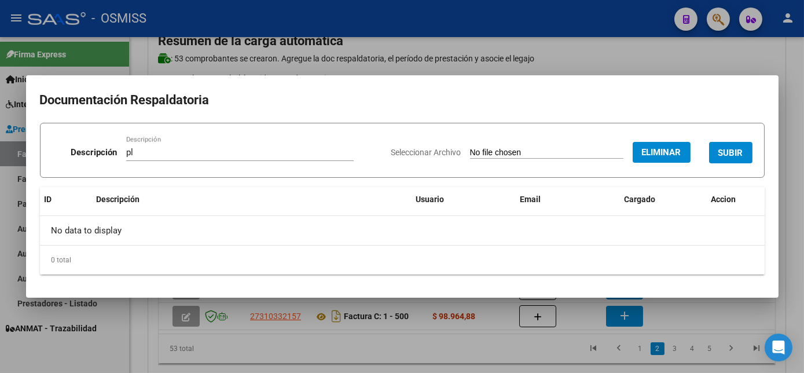
click at [728, 155] on span "SUBIR" at bounding box center [730, 153] width 25 height 10
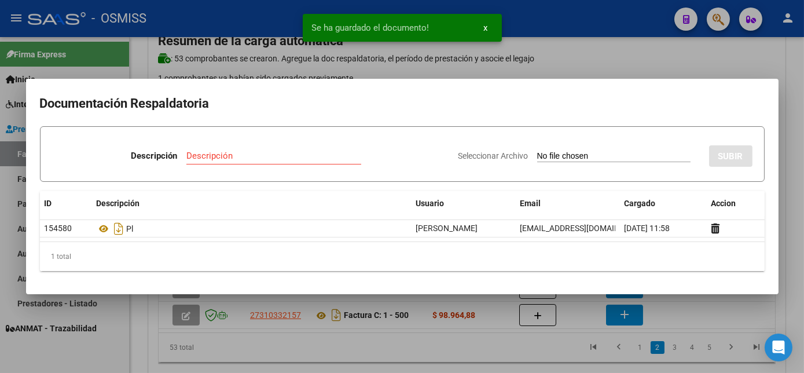
click at [501, 355] on div at bounding box center [402, 186] width 804 height 373
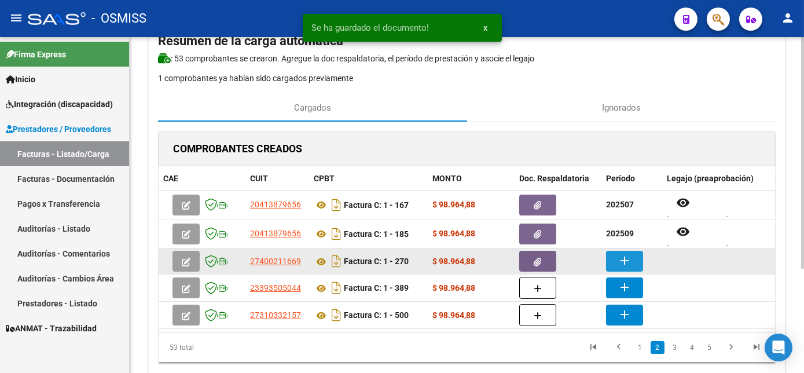
click at [622, 260] on mat-icon "add" at bounding box center [624, 260] width 14 height 14
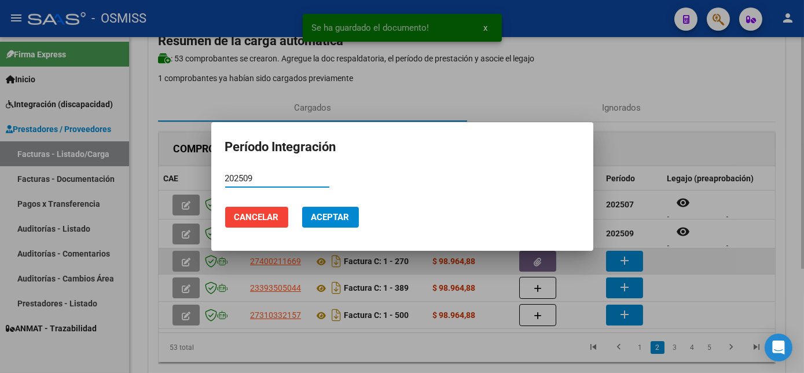
type input "202509"
click at [302, 207] on button "Aceptar" at bounding box center [330, 217] width 57 height 21
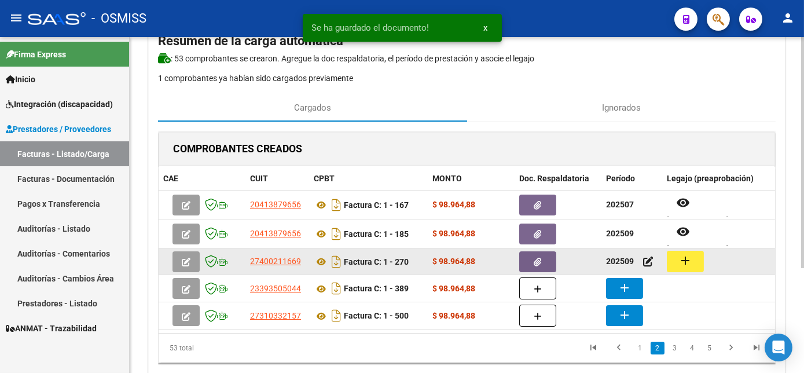
click at [691, 264] on button "add" at bounding box center [685, 261] width 37 height 21
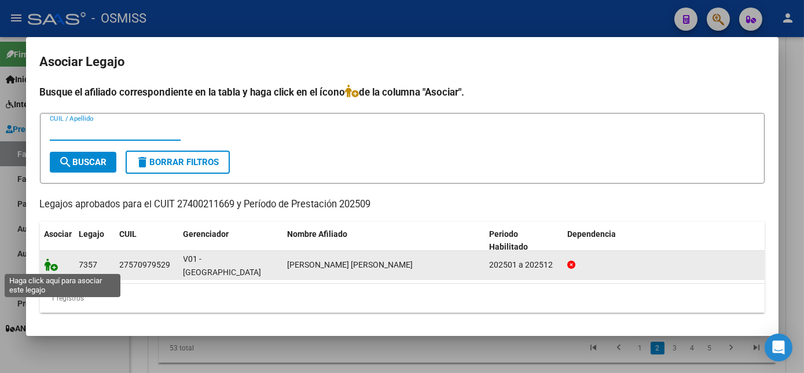
click at [50, 264] on icon at bounding box center [52, 264] width 14 height 13
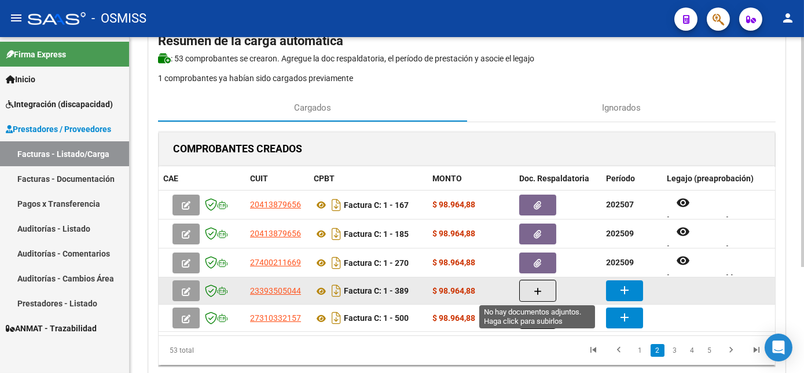
click at [536, 287] on icon "button" at bounding box center [538, 291] width 8 height 9
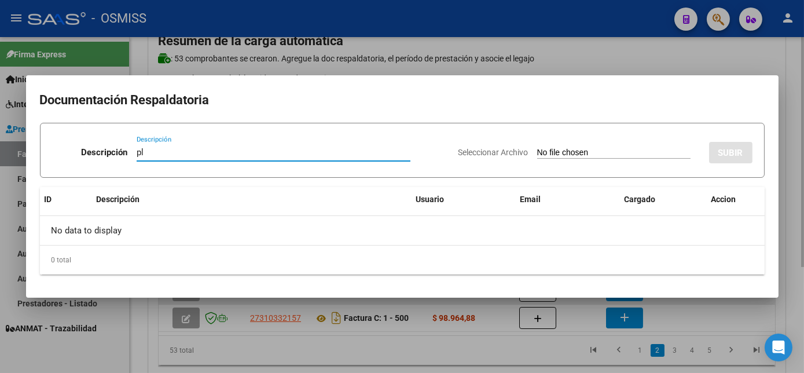
type input "pl"
click at [537, 148] on input "Seleccionar Archivo" at bounding box center [613, 153] width 153 height 11
type input "C:\fakepath\PL 1-389 CABALLERO M PSICO 08.pdf"
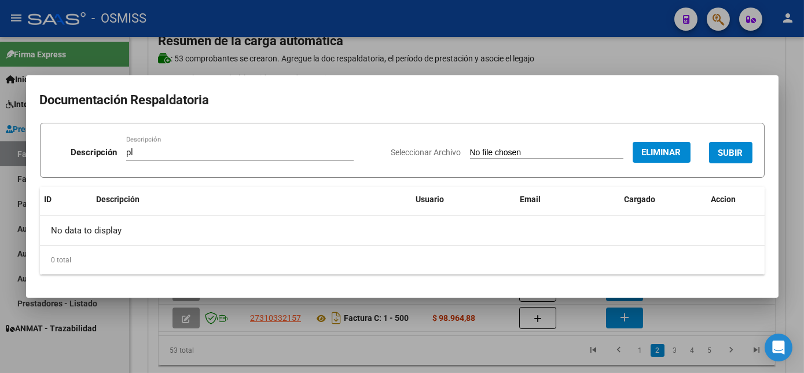
click at [730, 153] on span "SUBIR" at bounding box center [730, 153] width 25 height 10
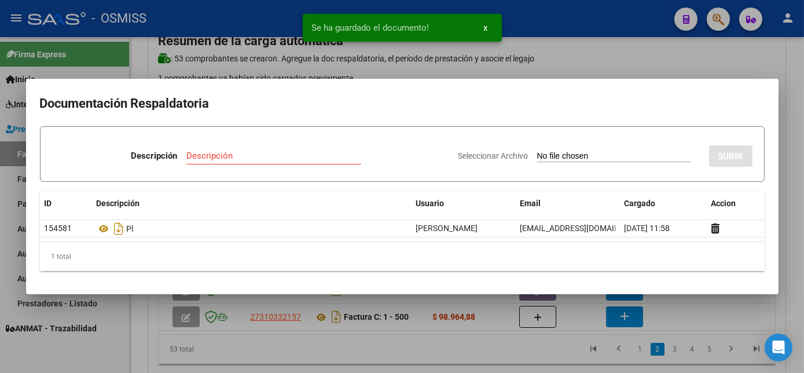
click at [465, 347] on div at bounding box center [402, 186] width 804 height 373
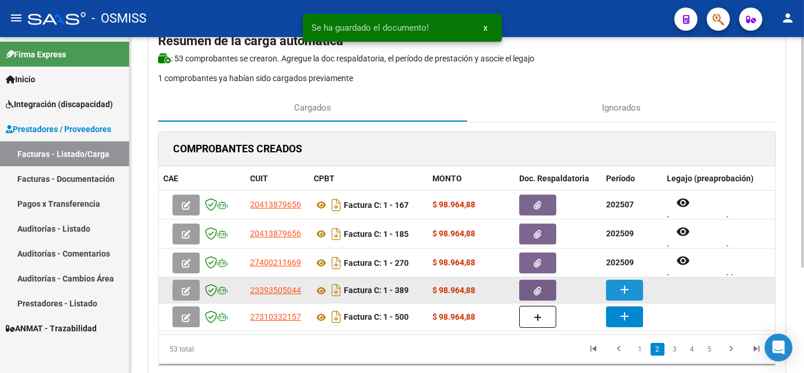
click at [621, 284] on mat-icon "add" at bounding box center [624, 289] width 14 height 14
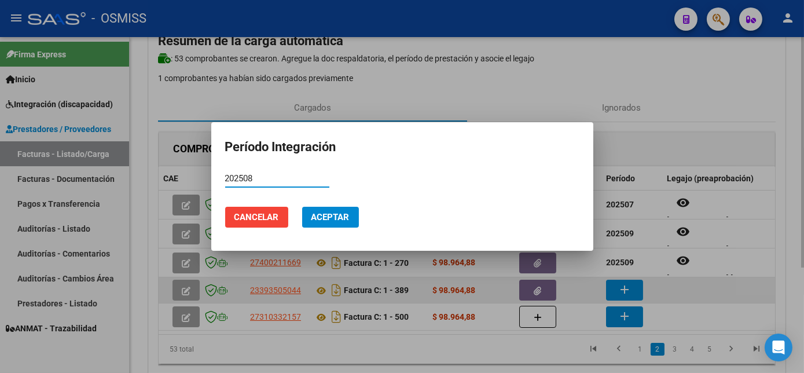
type input "202508"
click at [302, 207] on button "Aceptar" at bounding box center [330, 217] width 57 height 21
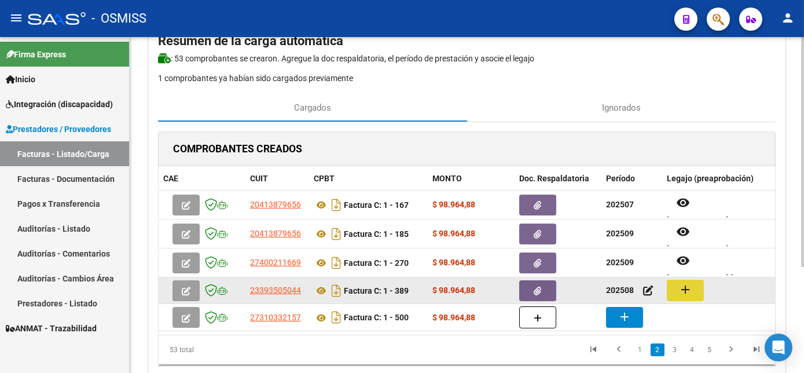
click at [671, 290] on button "add" at bounding box center [685, 289] width 37 height 21
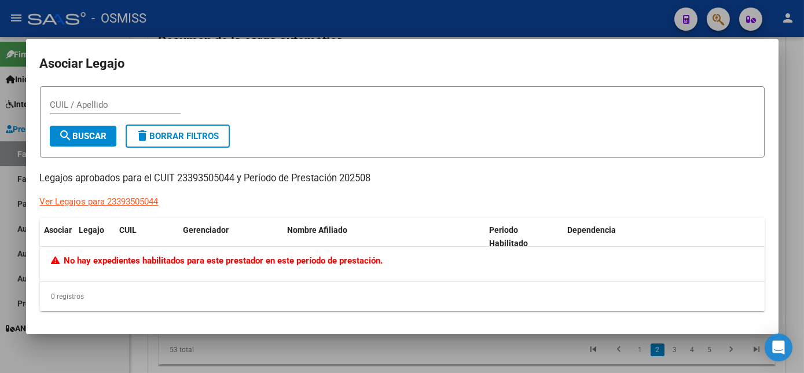
click at [287, 340] on div at bounding box center [402, 186] width 804 height 373
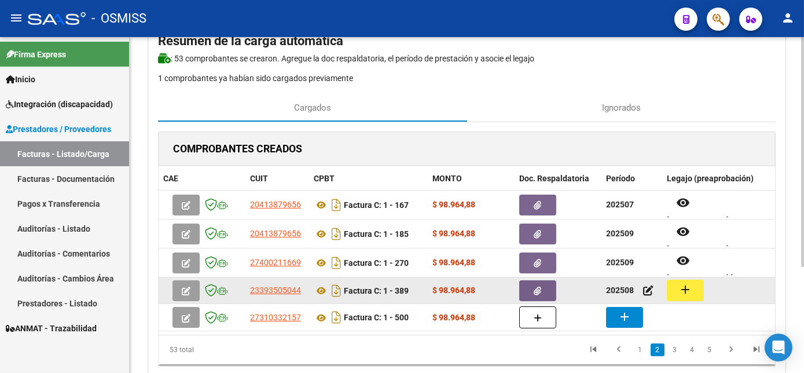
click at [536, 289] on icon "button" at bounding box center [538, 290] width 8 height 9
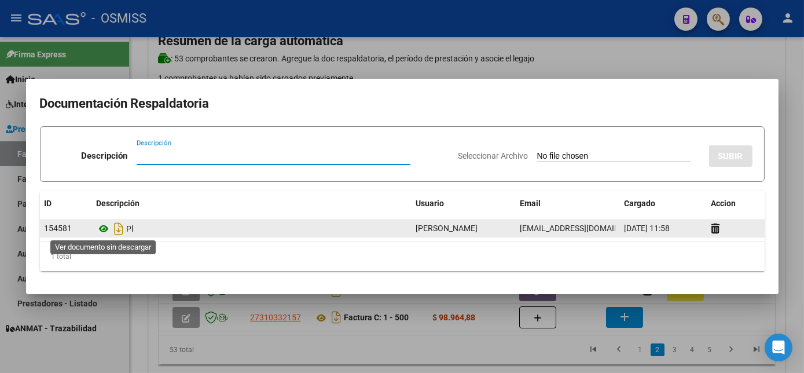
click at [102, 228] on icon at bounding box center [104, 229] width 15 height 14
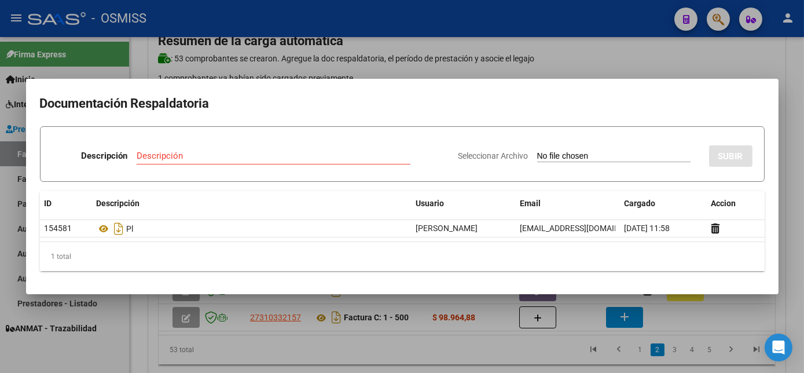
click at [439, 358] on div at bounding box center [402, 186] width 804 height 373
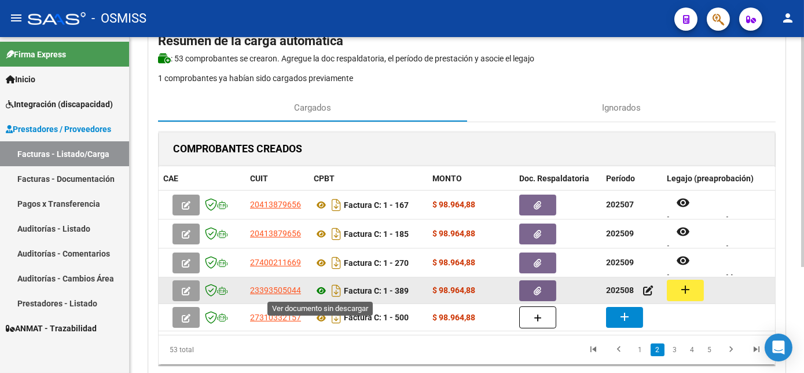
click at [321, 289] on icon at bounding box center [321, 291] width 15 height 14
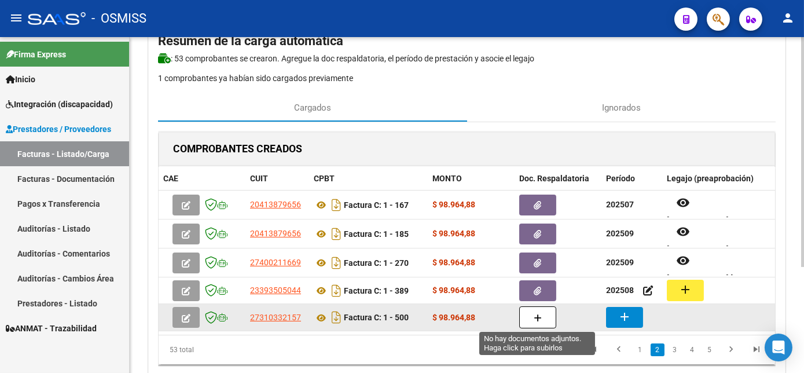
click at [534, 317] on icon "button" at bounding box center [538, 318] width 8 height 9
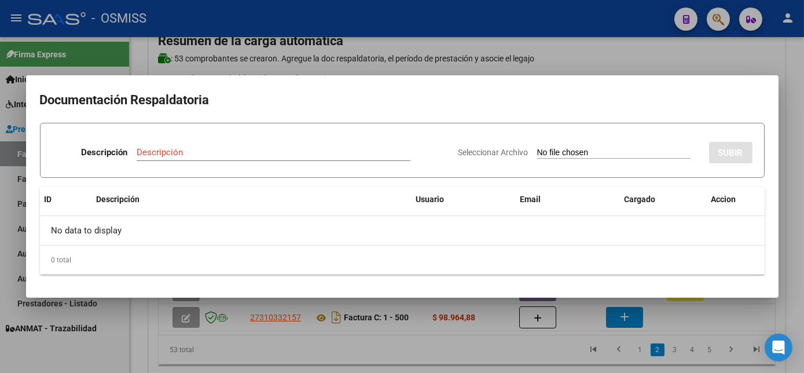
click at [463, 364] on div at bounding box center [402, 186] width 804 height 373
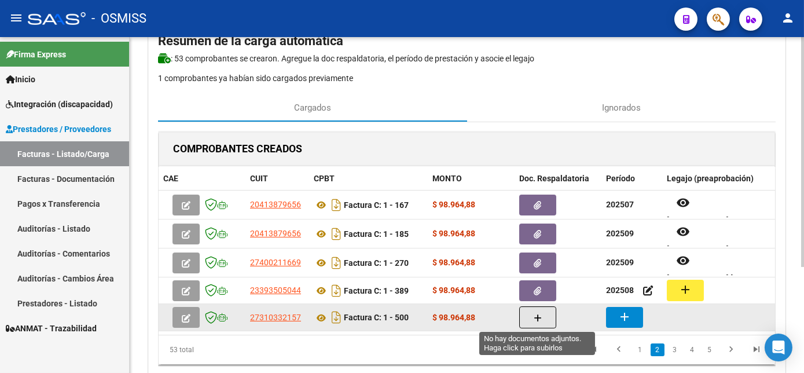
click at [540, 314] on icon "button" at bounding box center [538, 318] width 8 height 9
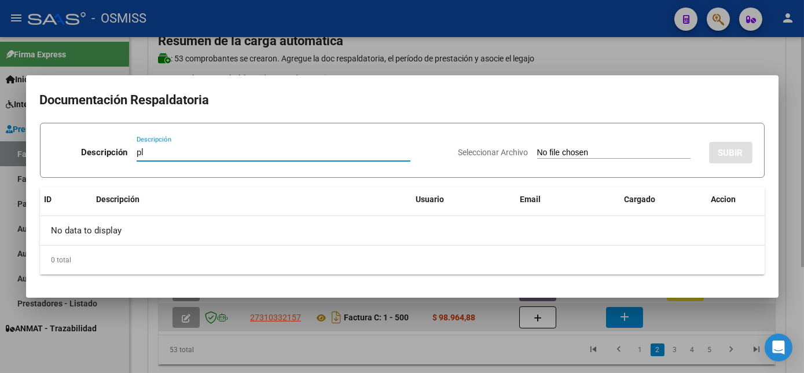
type input "pl"
click at [537, 148] on input "Seleccionar Archivo" at bounding box center [613, 153] width 153 height 11
type input "C:\fakepath\PL 1-500 [PERSON_NAME] F MUSICO 09.pdf"
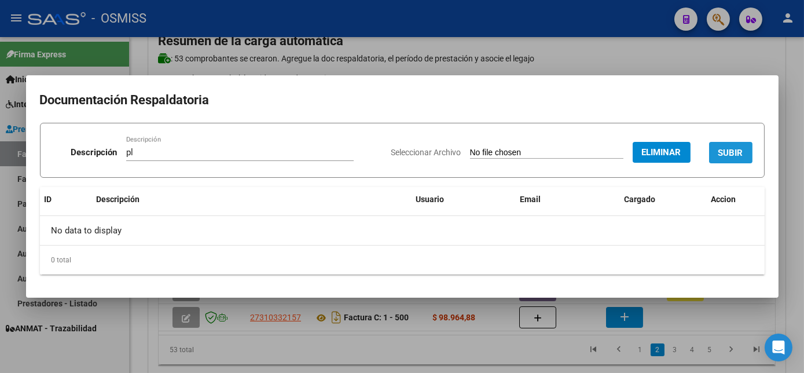
click at [729, 154] on span "SUBIR" at bounding box center [730, 153] width 25 height 10
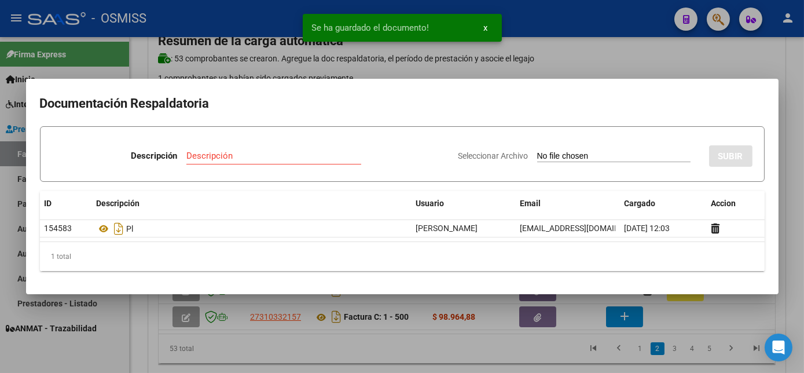
click at [439, 352] on div at bounding box center [402, 186] width 804 height 373
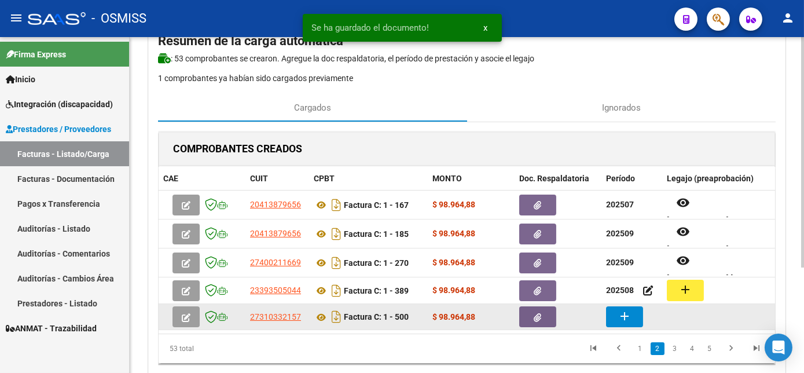
click at [621, 319] on mat-icon "add" at bounding box center [624, 316] width 14 height 14
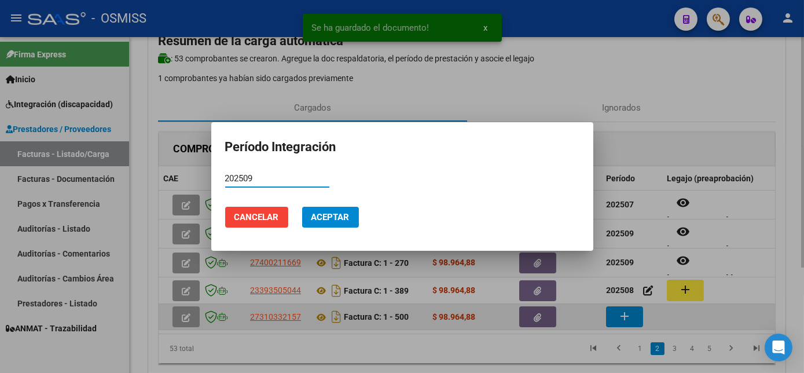
type input "202509"
click at [302, 207] on button "Aceptar" at bounding box center [330, 217] width 57 height 21
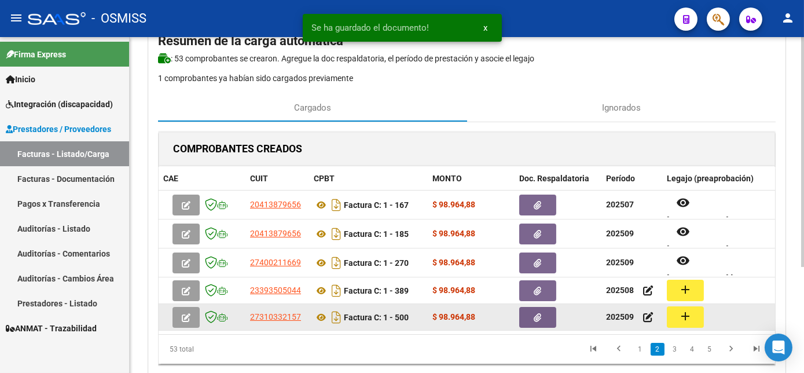
click at [688, 315] on mat-icon "add" at bounding box center [685, 316] width 14 height 14
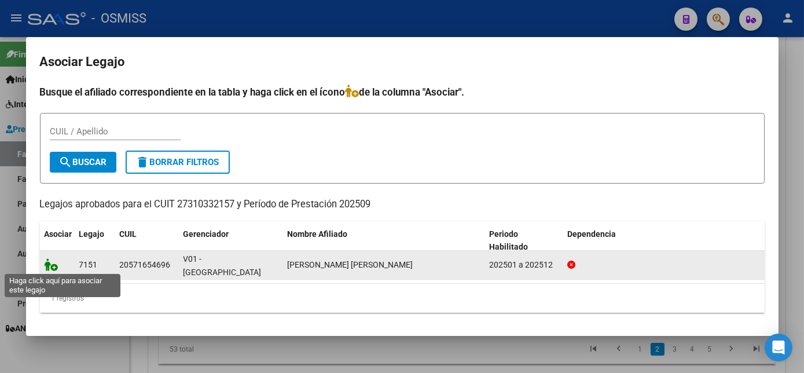
click at [46, 260] on icon at bounding box center [52, 264] width 14 height 13
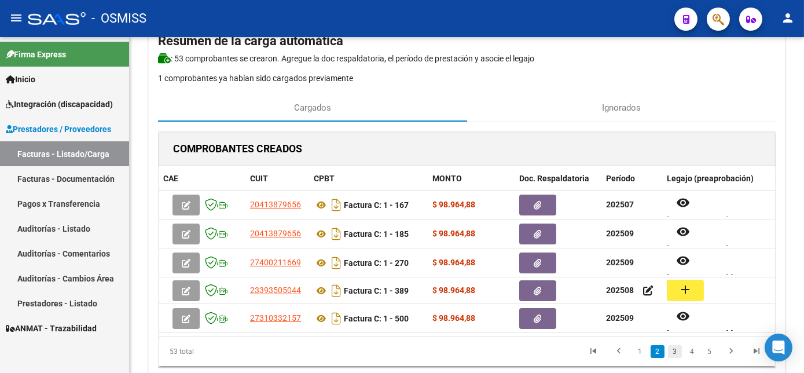
click at [677, 358] on link "3" at bounding box center [675, 351] width 14 height 13
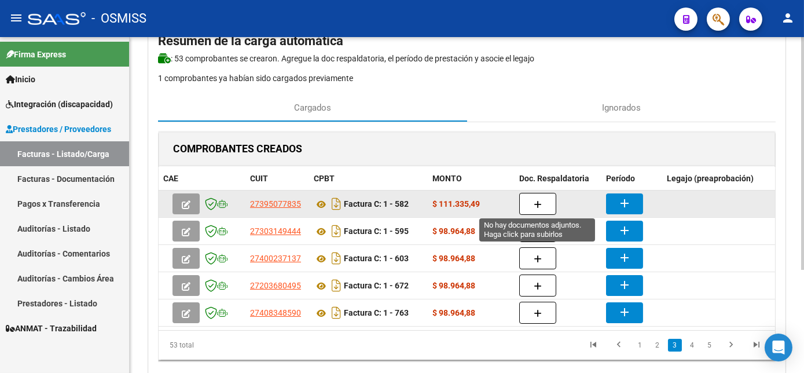
click at [543, 205] on button "button" at bounding box center [537, 204] width 37 height 22
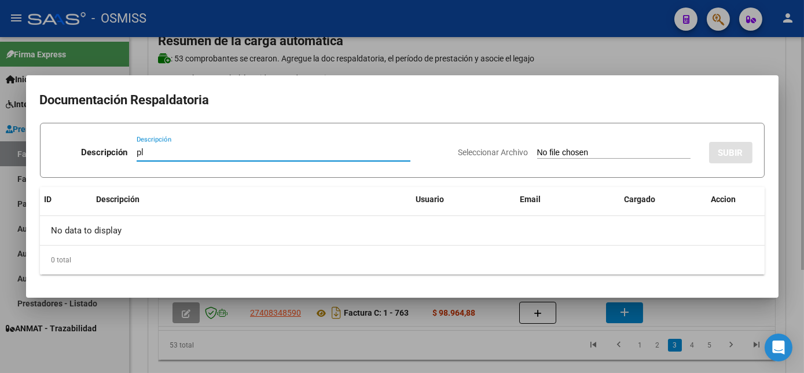
type input "pl"
click at [537, 148] on input "Seleccionar Archivo" at bounding box center [613, 153] width 153 height 11
type input "C:\fakepath\PL 1-582 [PERSON_NAME] B PSP 09.jpeg"
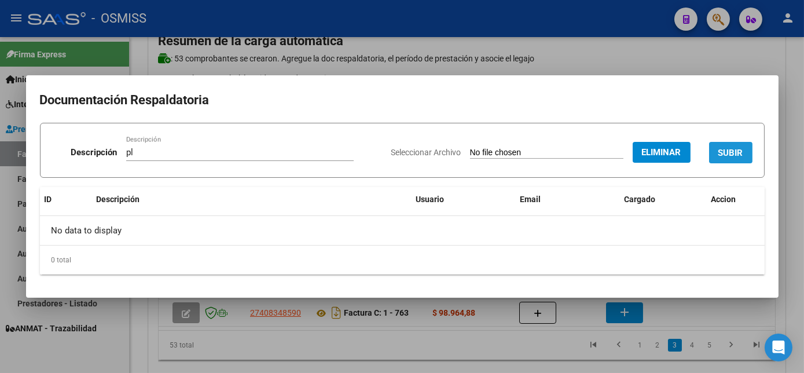
click at [737, 153] on span "SUBIR" at bounding box center [730, 153] width 25 height 10
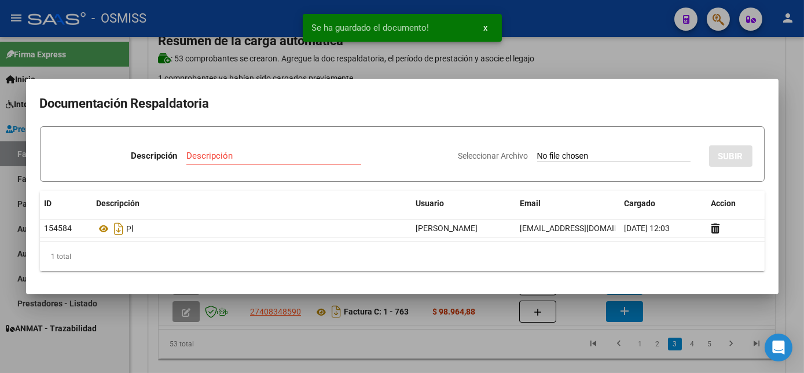
click at [422, 339] on div at bounding box center [402, 186] width 804 height 373
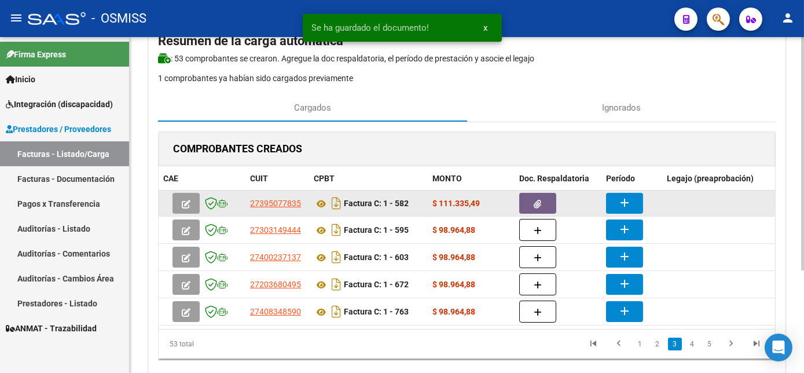
click at [618, 198] on mat-icon "add" at bounding box center [624, 203] width 14 height 14
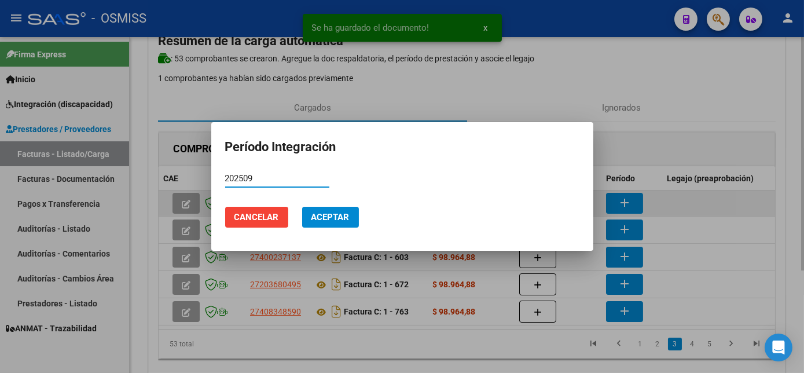
type input "202509"
click at [302, 207] on button "Aceptar" at bounding box center [330, 217] width 57 height 21
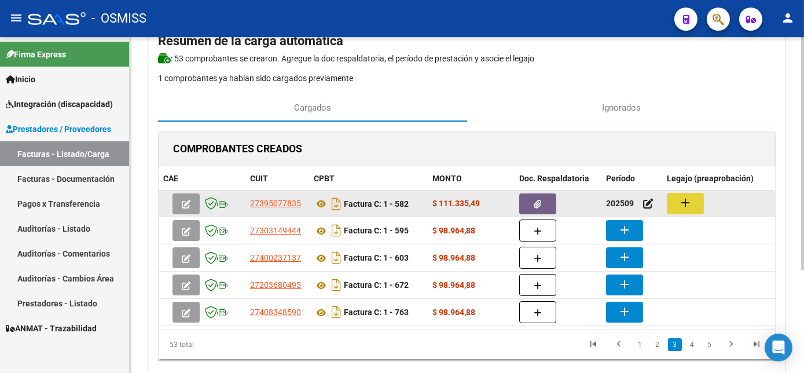
click at [680, 202] on mat-icon "add" at bounding box center [685, 203] width 14 height 14
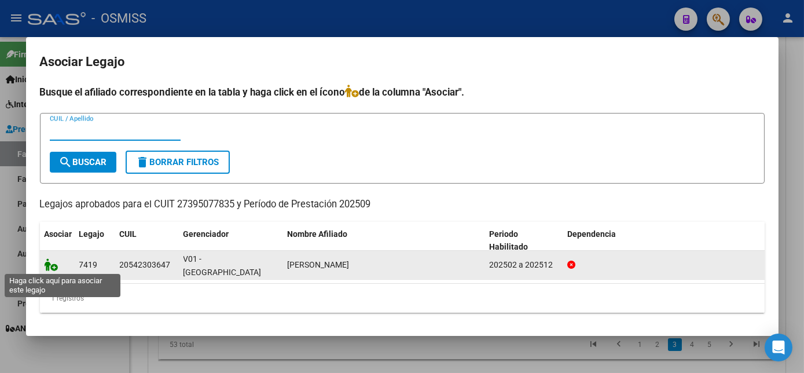
click at [49, 268] on icon at bounding box center [52, 264] width 14 height 13
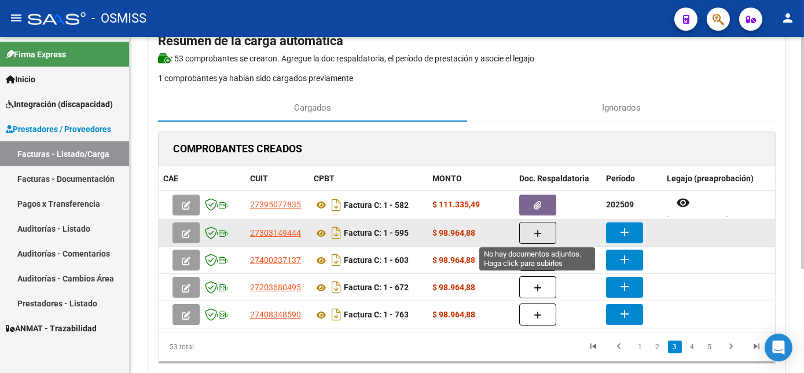
click at [535, 230] on icon "button" at bounding box center [538, 233] width 8 height 9
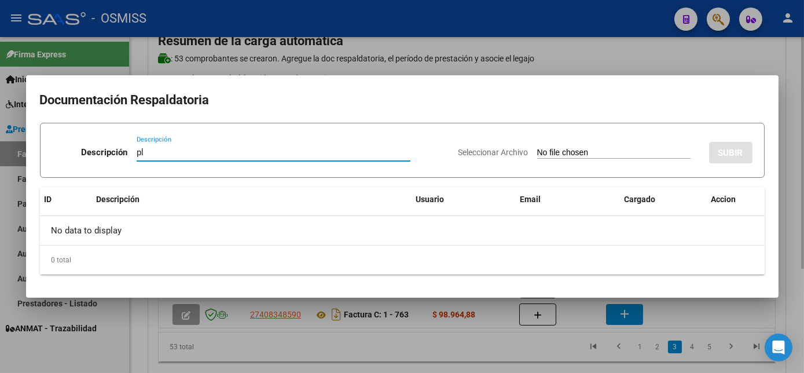
type input "pl"
click at [537, 148] on input "Seleccionar Archivo" at bounding box center [613, 153] width 153 height 11
type input "C:\fakepath\PL 1-595 [PERSON_NAME] D TO 09.pdf"
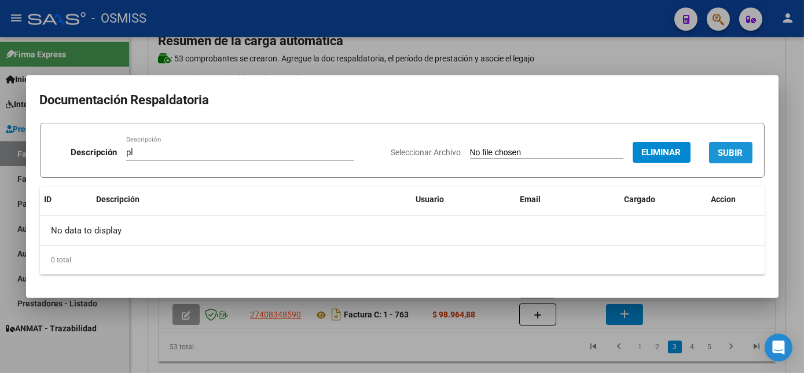
click at [727, 159] on button "SUBIR" at bounding box center [730, 152] width 43 height 21
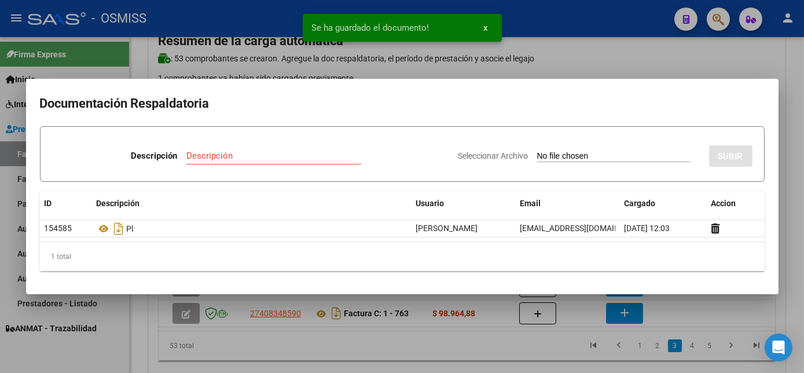
click at [526, 339] on div at bounding box center [402, 186] width 804 height 373
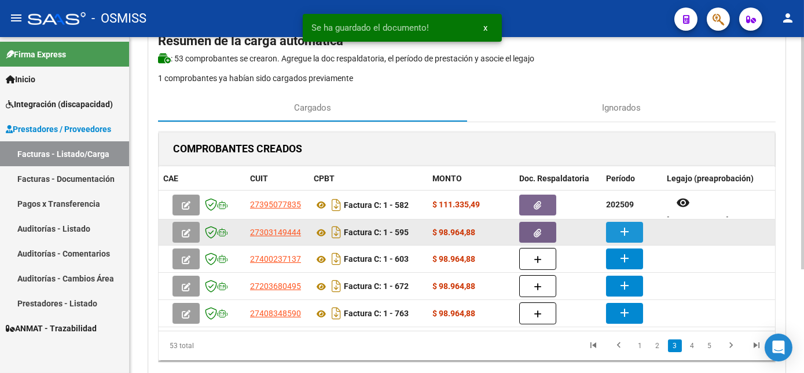
click at [630, 231] on mat-icon "add" at bounding box center [624, 232] width 14 height 14
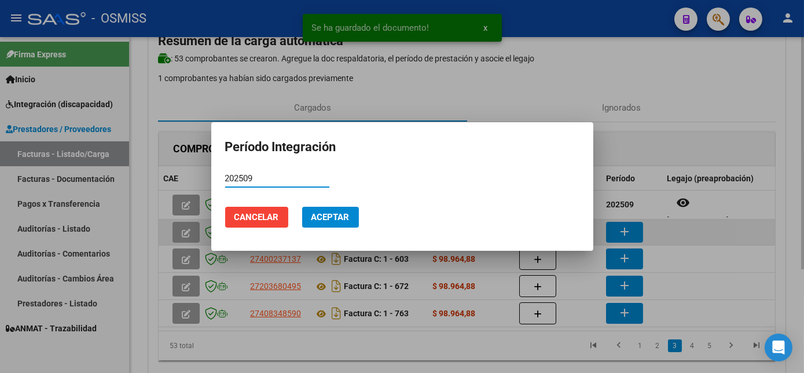
type input "202509"
click at [302, 207] on button "Aceptar" at bounding box center [330, 217] width 57 height 21
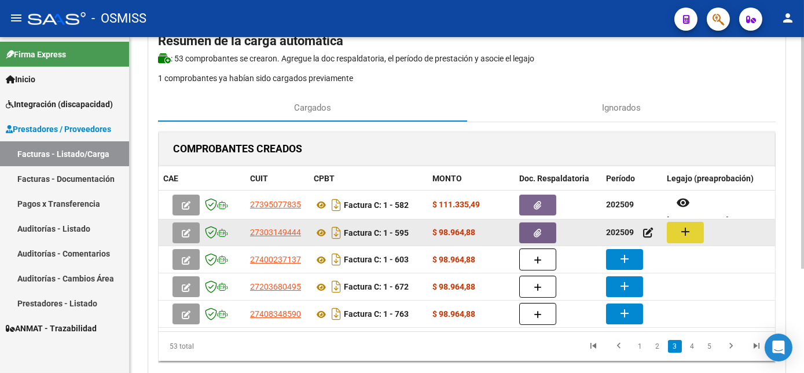
click at [693, 231] on button "add" at bounding box center [685, 232] width 37 height 21
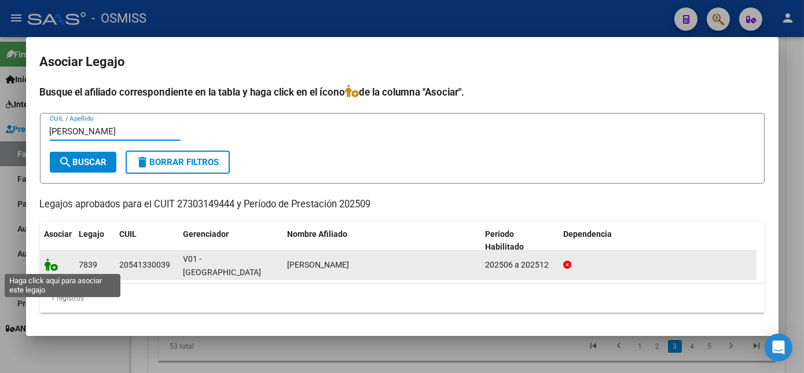
type input "[PERSON_NAME]"
click at [47, 265] on icon at bounding box center [52, 264] width 14 height 13
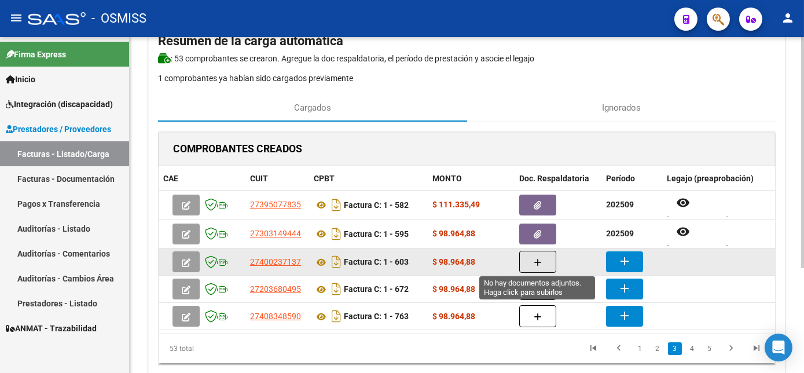
click at [544, 259] on button "button" at bounding box center [537, 262] width 37 height 22
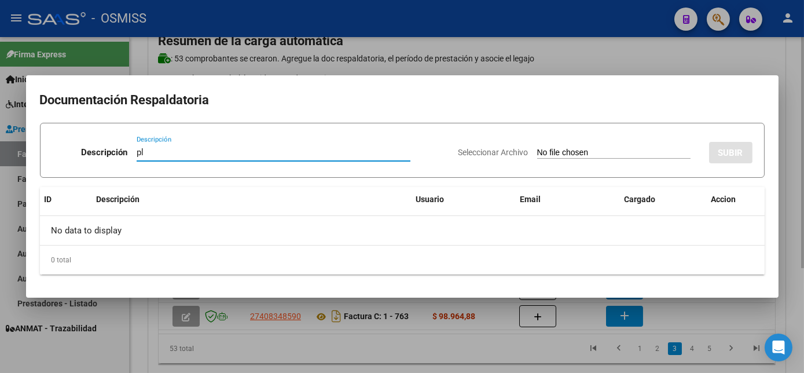
type input "pl"
click at [537, 148] on input "Seleccionar Archivo" at bounding box center [613, 153] width 153 height 11
type input "C:\fakepath\PL 1-603 [PERSON_NAME] C -PSICO 09.pdf"
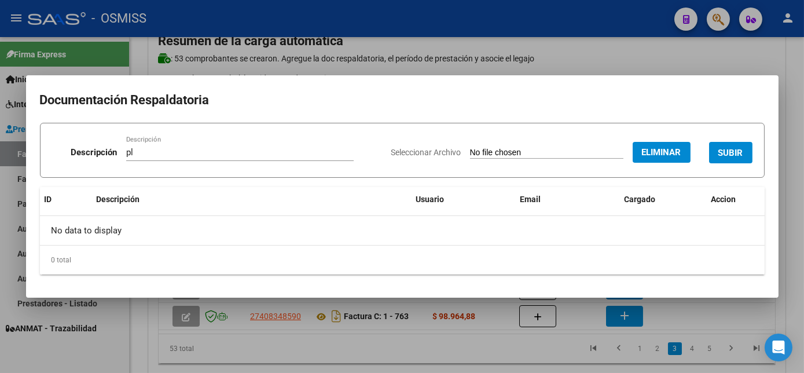
click at [725, 149] on span "SUBIR" at bounding box center [730, 153] width 25 height 10
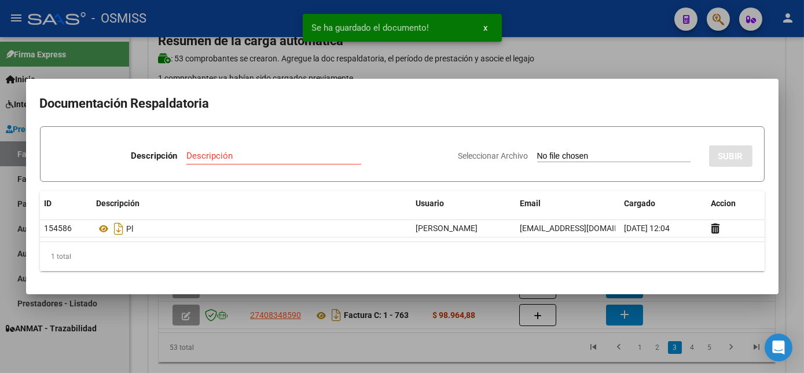
click at [516, 350] on div at bounding box center [402, 186] width 804 height 373
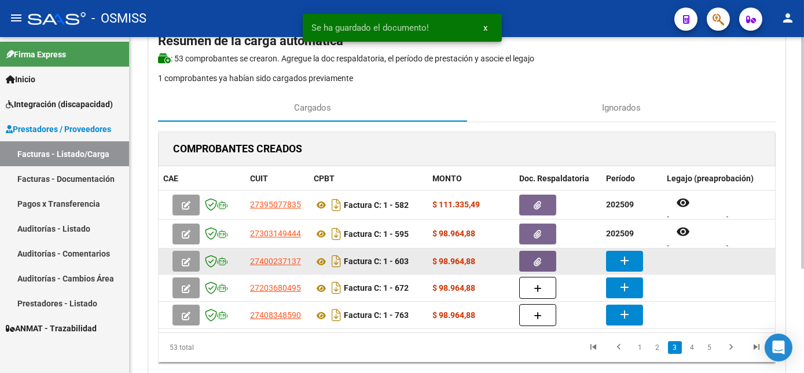
click at [614, 252] on button "add" at bounding box center [624, 261] width 37 height 21
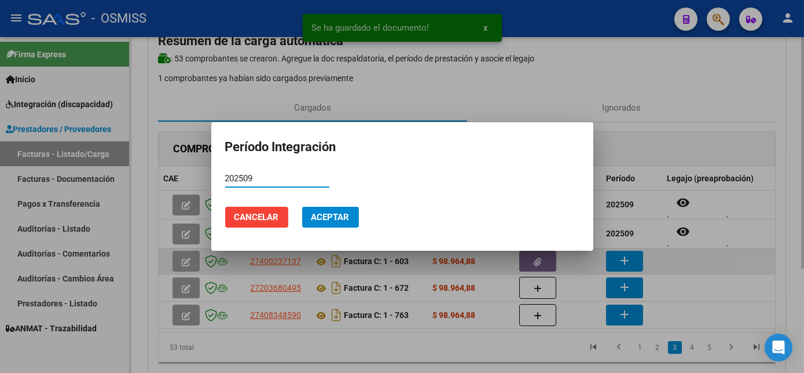
type input "202509"
click at [302, 207] on button "Aceptar" at bounding box center [330, 217] width 57 height 21
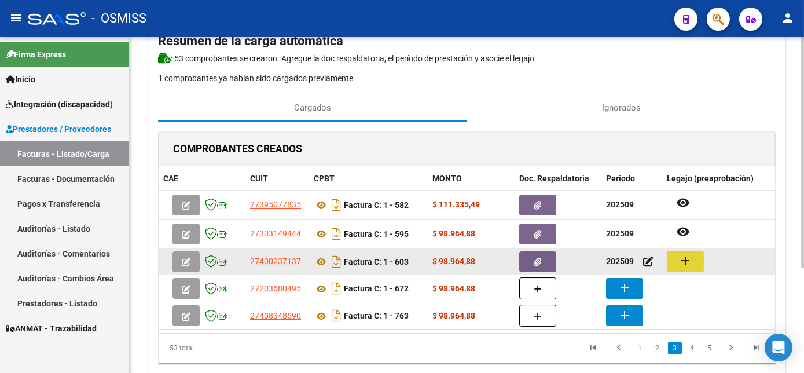
click at [679, 263] on mat-icon "add" at bounding box center [685, 260] width 14 height 14
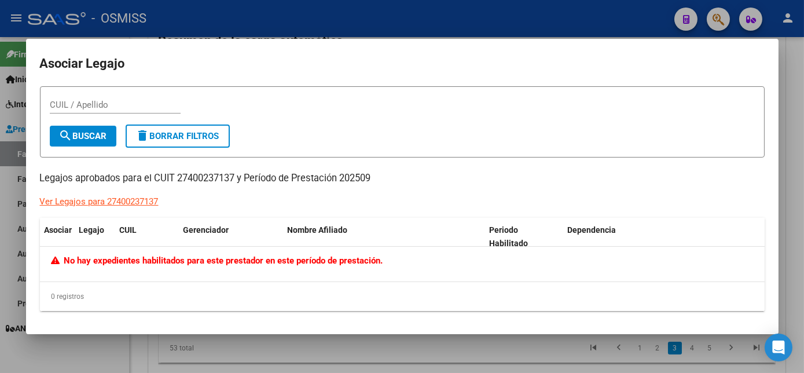
click at [464, 355] on div at bounding box center [402, 186] width 804 height 373
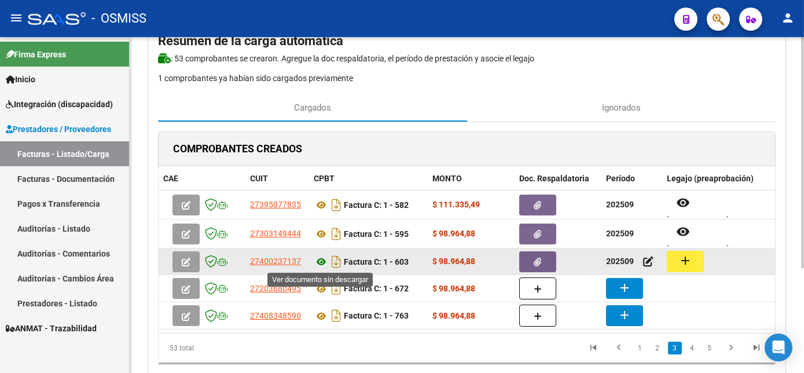
click at [321, 260] on icon at bounding box center [321, 262] width 15 height 14
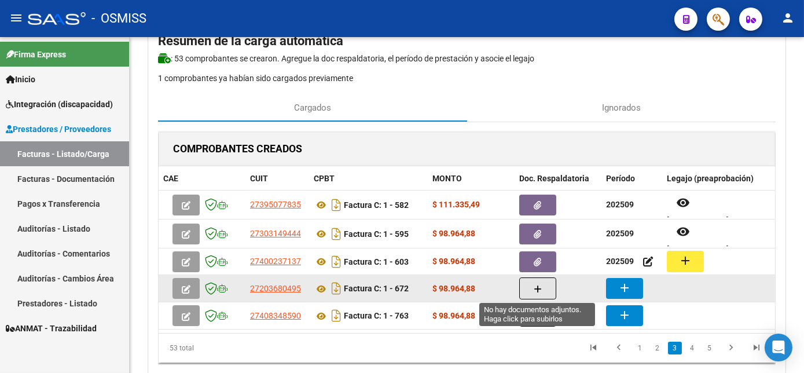
click at [535, 283] on span "button" at bounding box center [538, 288] width 8 height 10
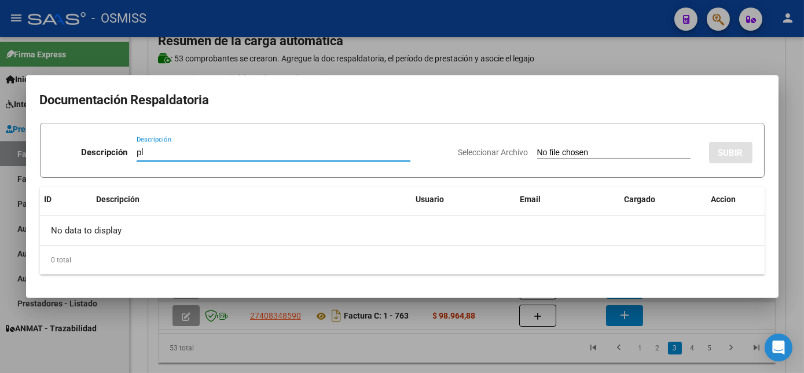
type input "pl"
click at [537, 148] on input "Seleccionar Archivo" at bounding box center [613, 153] width 153 height 11
type input "C:\fakepath\PL 1-672 [PERSON_NAME] R PSP 09.pdf"
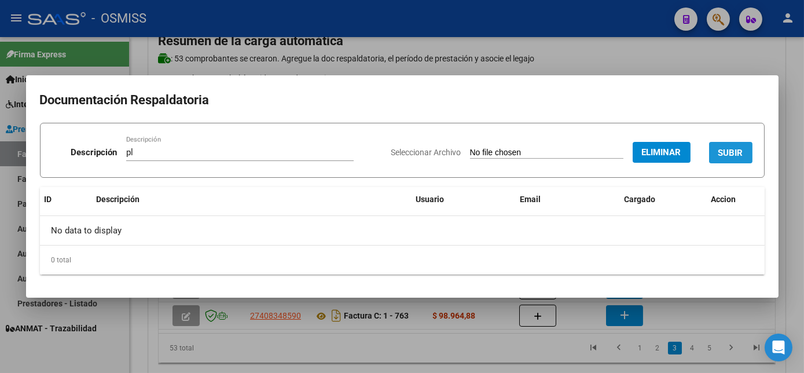
click at [723, 149] on span "SUBIR" at bounding box center [730, 153] width 25 height 10
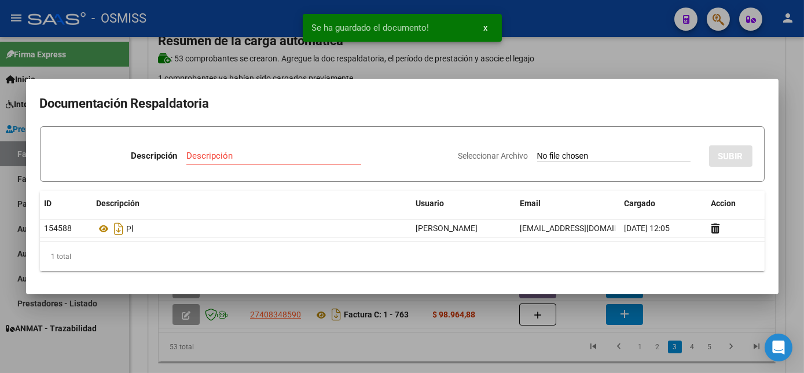
click at [519, 352] on div at bounding box center [402, 186] width 804 height 373
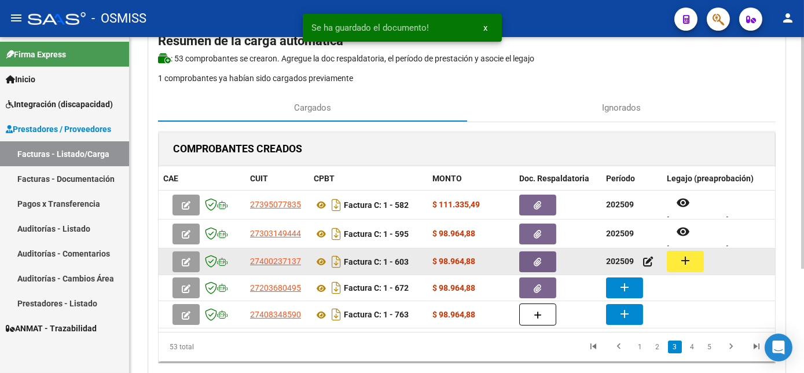
click at [683, 262] on mat-icon "add" at bounding box center [685, 260] width 14 height 14
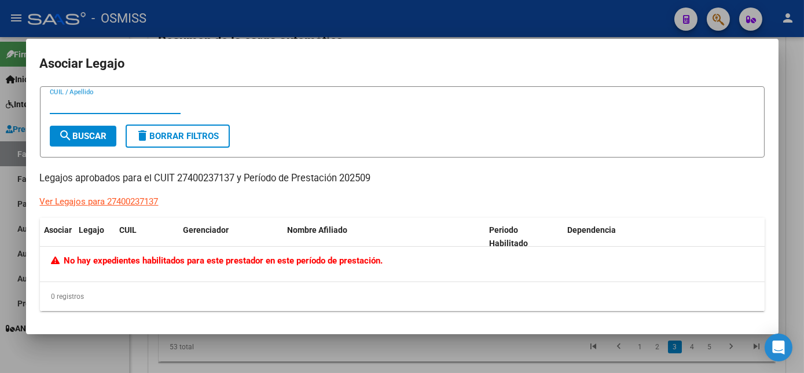
click at [299, 343] on div at bounding box center [402, 186] width 804 height 373
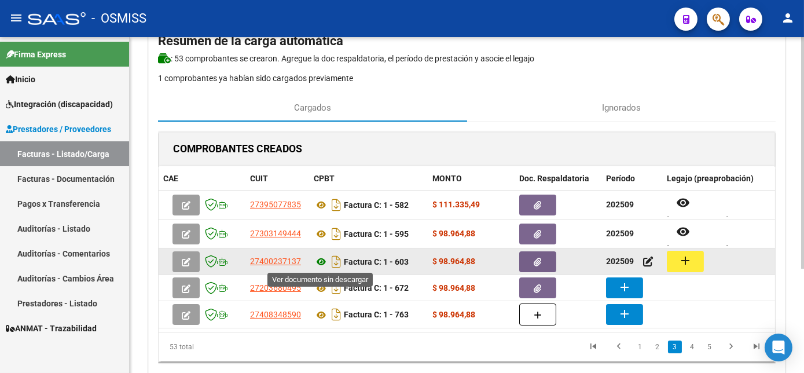
click at [319, 260] on icon at bounding box center [321, 262] width 15 height 14
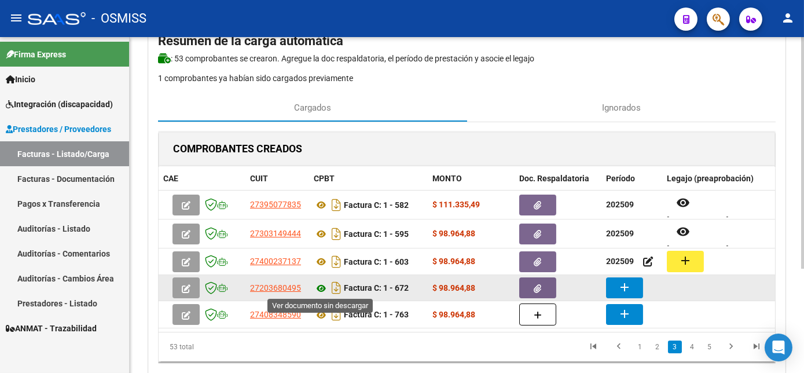
click at [321, 287] on icon at bounding box center [321, 288] width 15 height 14
click at [626, 284] on mat-icon "add" at bounding box center [624, 287] width 14 height 14
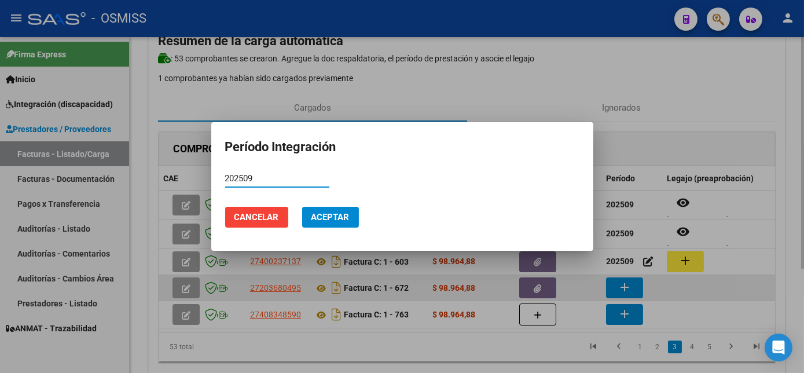
type input "202509"
click at [302, 207] on button "Aceptar" at bounding box center [330, 217] width 57 height 21
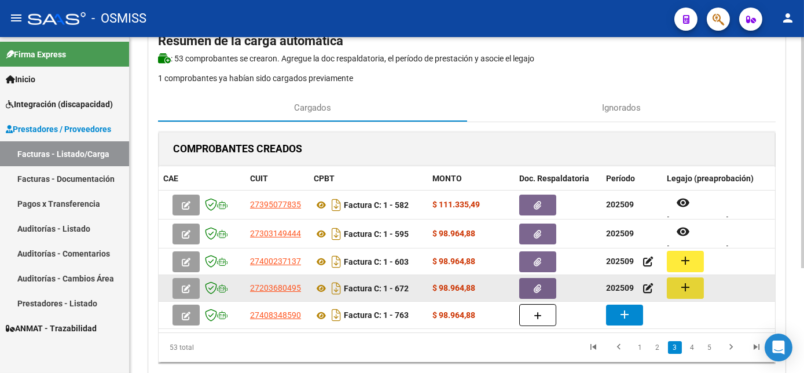
click at [688, 285] on mat-icon "add" at bounding box center [685, 287] width 14 height 14
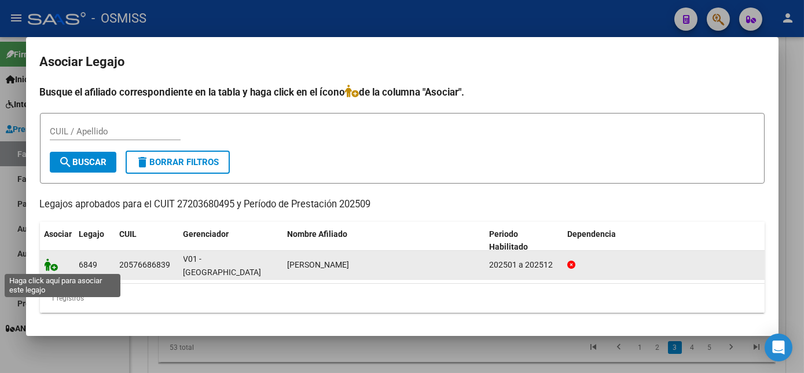
click at [52, 266] on icon at bounding box center [52, 264] width 14 height 13
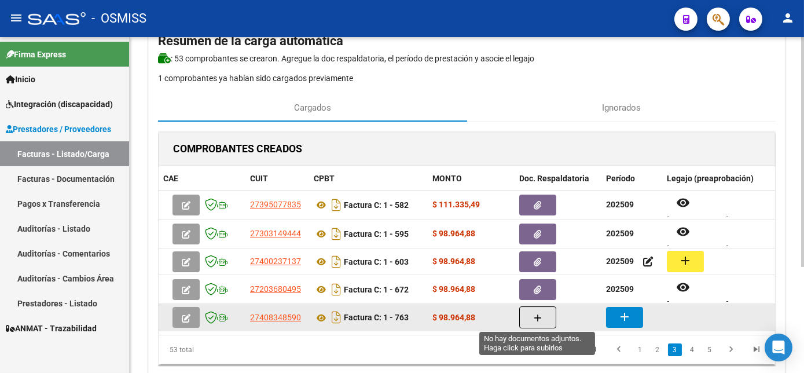
click at [535, 316] on icon "button" at bounding box center [538, 318] width 8 height 9
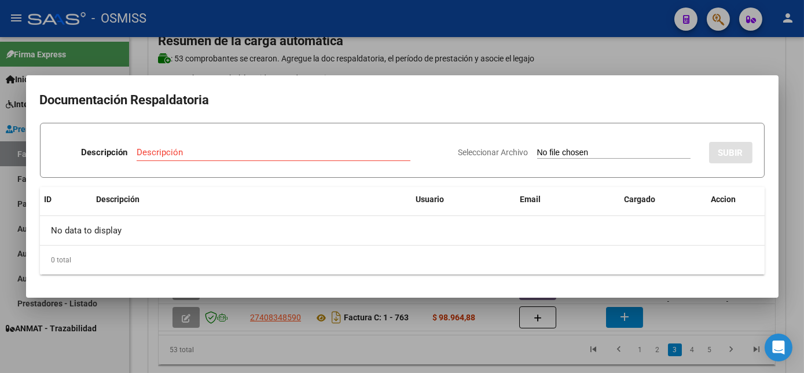
click at [484, 355] on div at bounding box center [402, 186] width 804 height 373
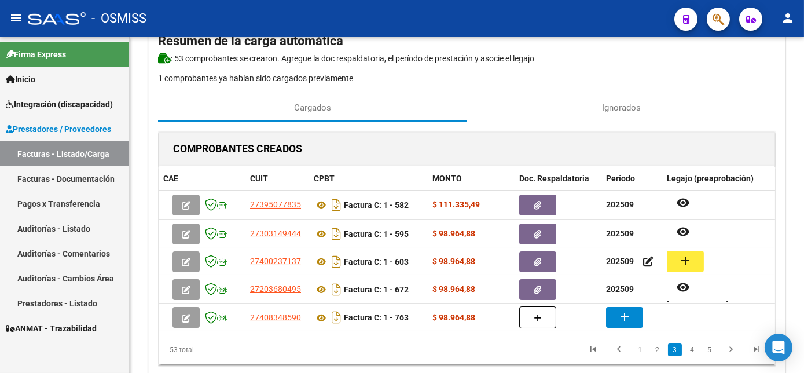
click at [484, 355] on datatable-pager "1 2 3 4 5" at bounding box center [527, 350] width 483 height 20
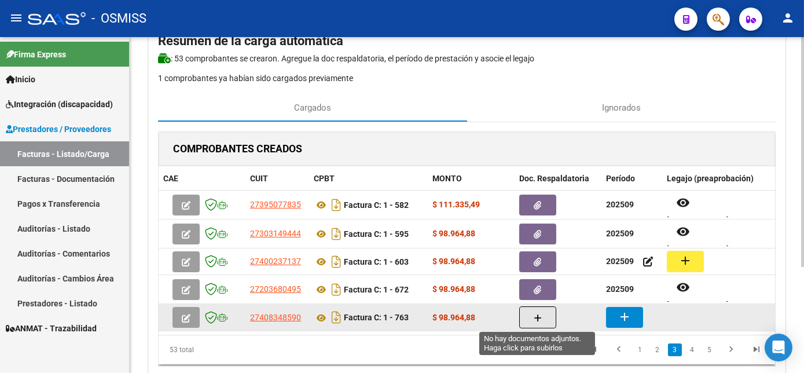
click at [534, 321] on icon "button" at bounding box center [538, 318] width 8 height 9
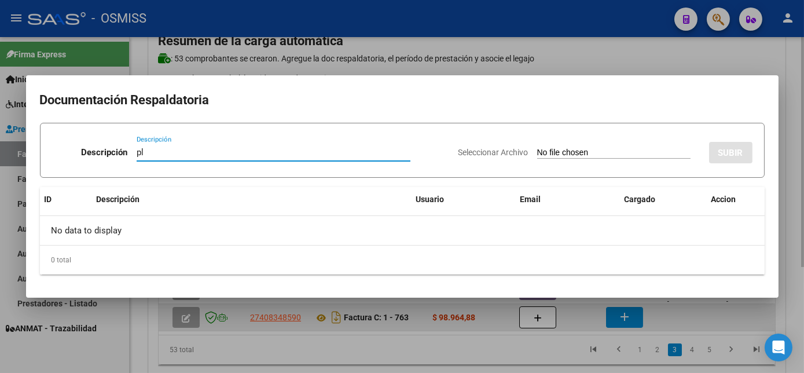
type input "pl"
click at [537, 148] on input "Seleccionar Archivo" at bounding box center [613, 153] width 153 height 11
type input "C:\fakepath\PL 1-763 [PERSON_NAME] F [MEDICAL_DATA] 09.pdf"
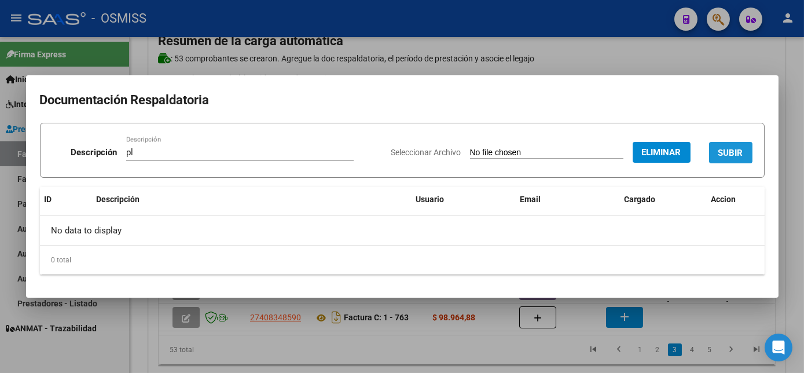
click at [738, 148] on span "SUBIR" at bounding box center [730, 153] width 25 height 10
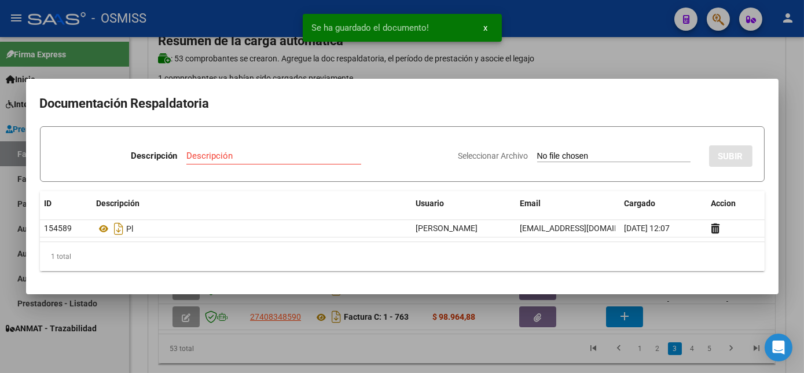
click at [472, 343] on div at bounding box center [402, 186] width 804 height 373
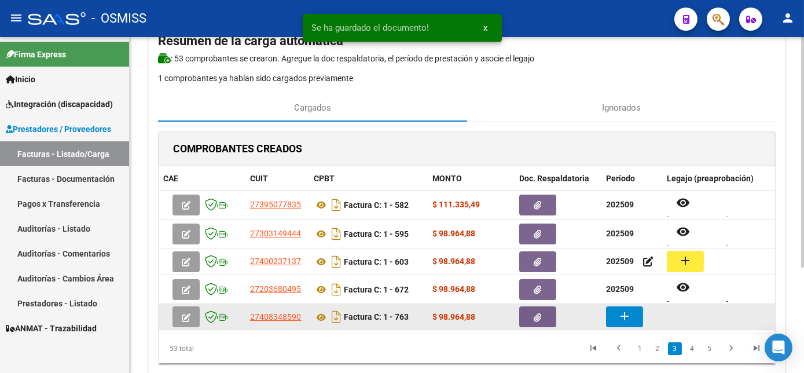
click at [623, 313] on mat-icon "add" at bounding box center [624, 316] width 14 height 14
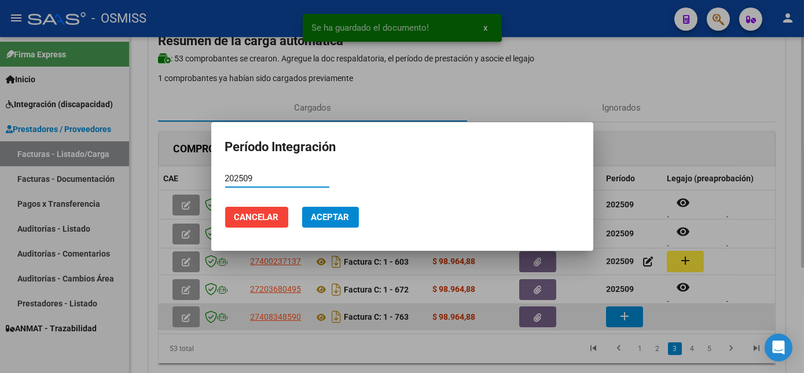
type input "202509"
click at [302, 207] on button "Aceptar" at bounding box center [330, 217] width 57 height 21
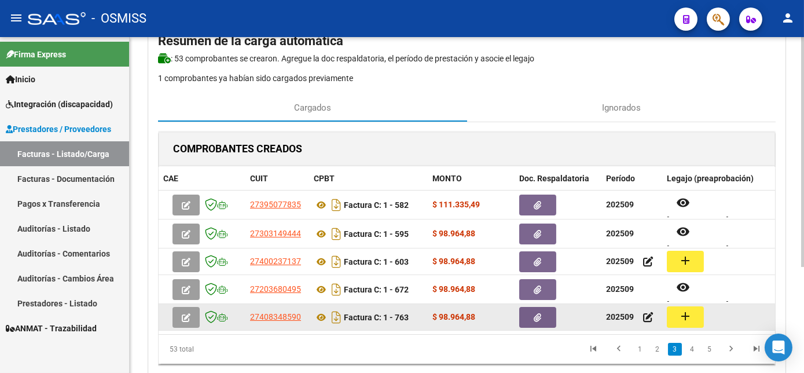
click at [674, 314] on button "add" at bounding box center [685, 316] width 37 height 21
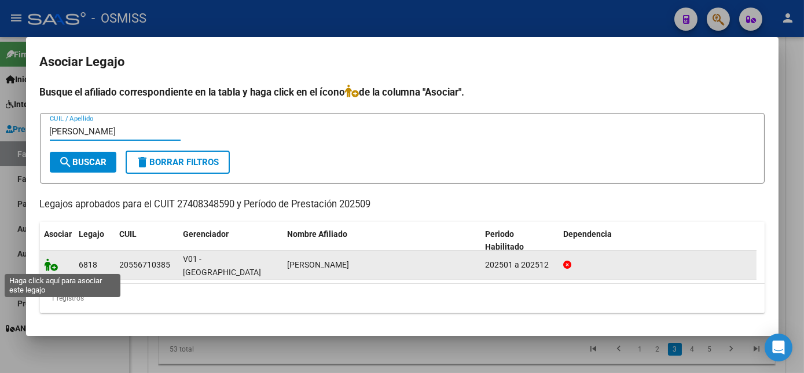
type input "[PERSON_NAME]"
click at [53, 262] on icon at bounding box center [52, 264] width 14 height 13
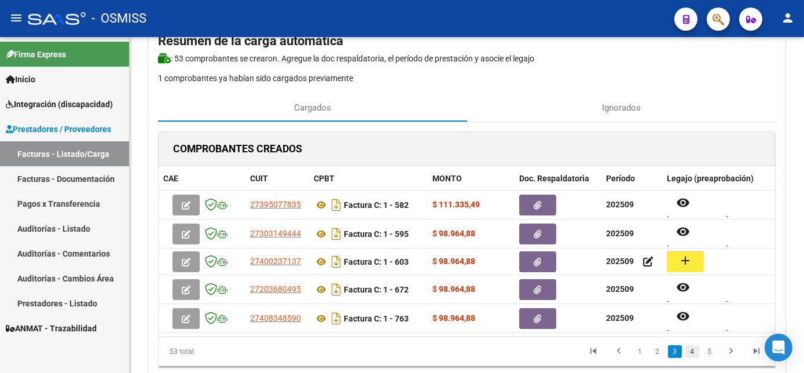
click at [693, 358] on link "4" at bounding box center [692, 351] width 14 height 13
